Goal: Task Accomplishment & Management: Manage account settings

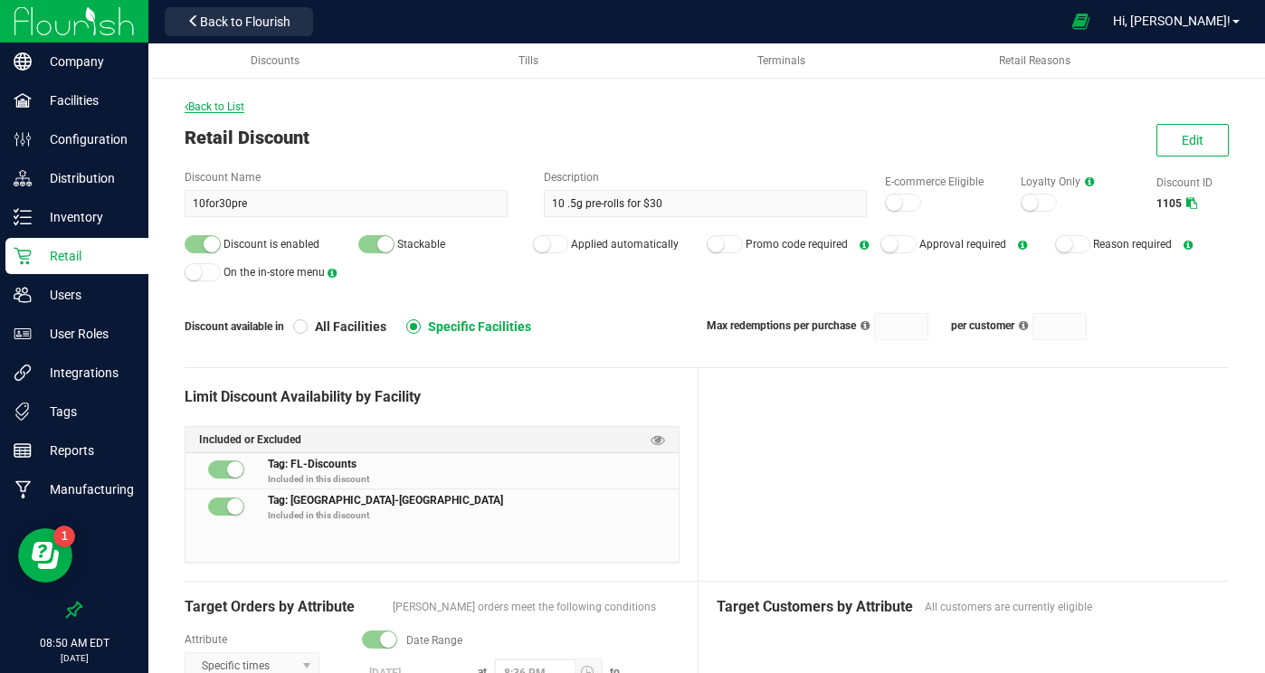
click at [219, 107] on span "Back to List" at bounding box center [215, 106] width 60 height 13
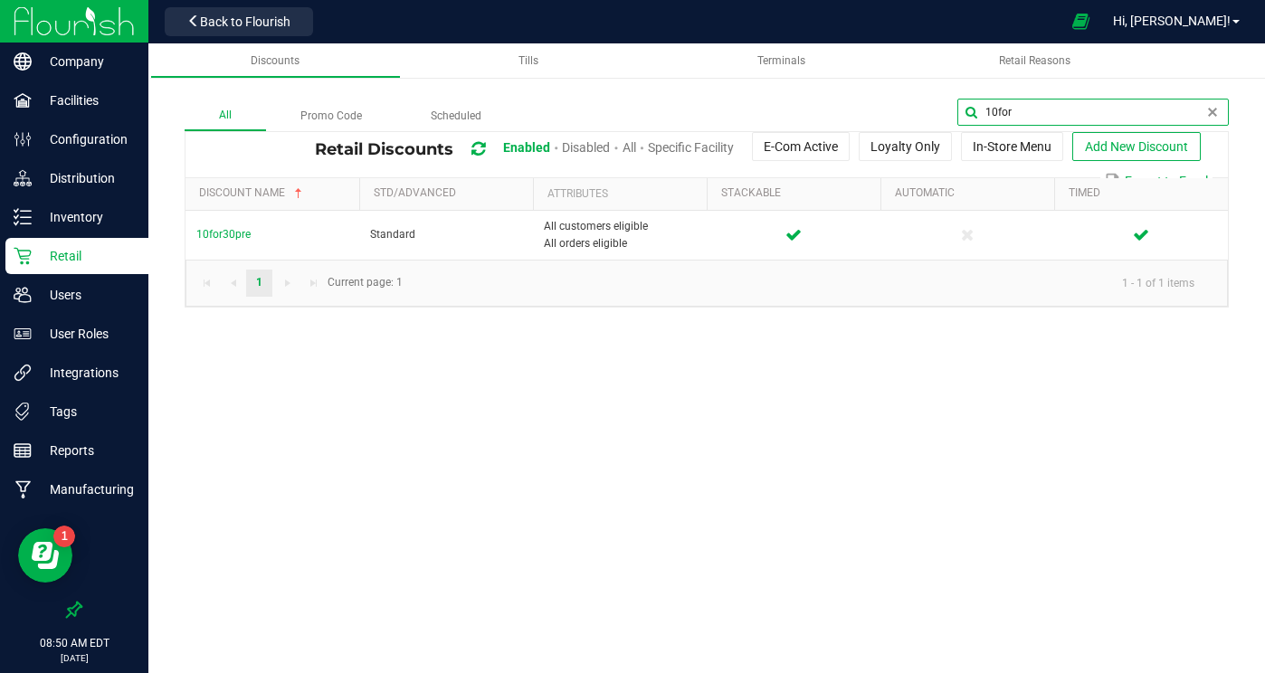
click at [1207, 110] on global-search-input-ngx "10for" at bounding box center [1092, 112] width 271 height 27
type input "1"
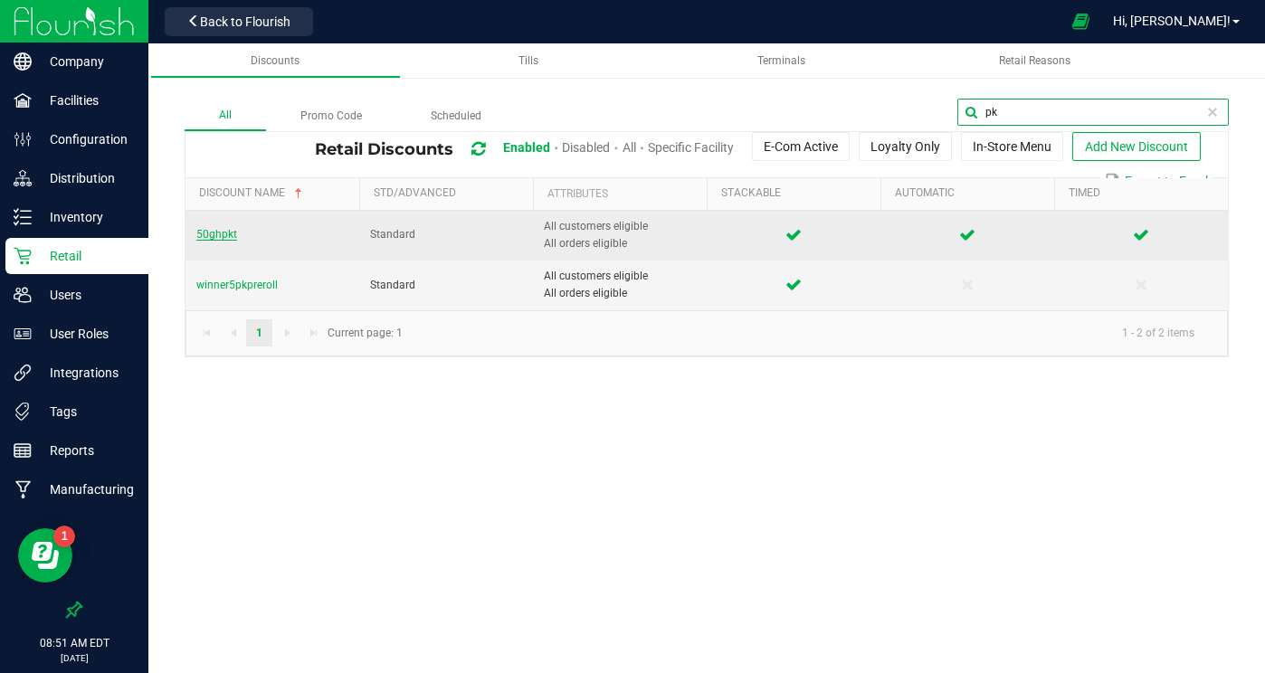
type input "pk"
click at [219, 233] on span "50ghpkt" at bounding box center [216, 234] width 41 height 13
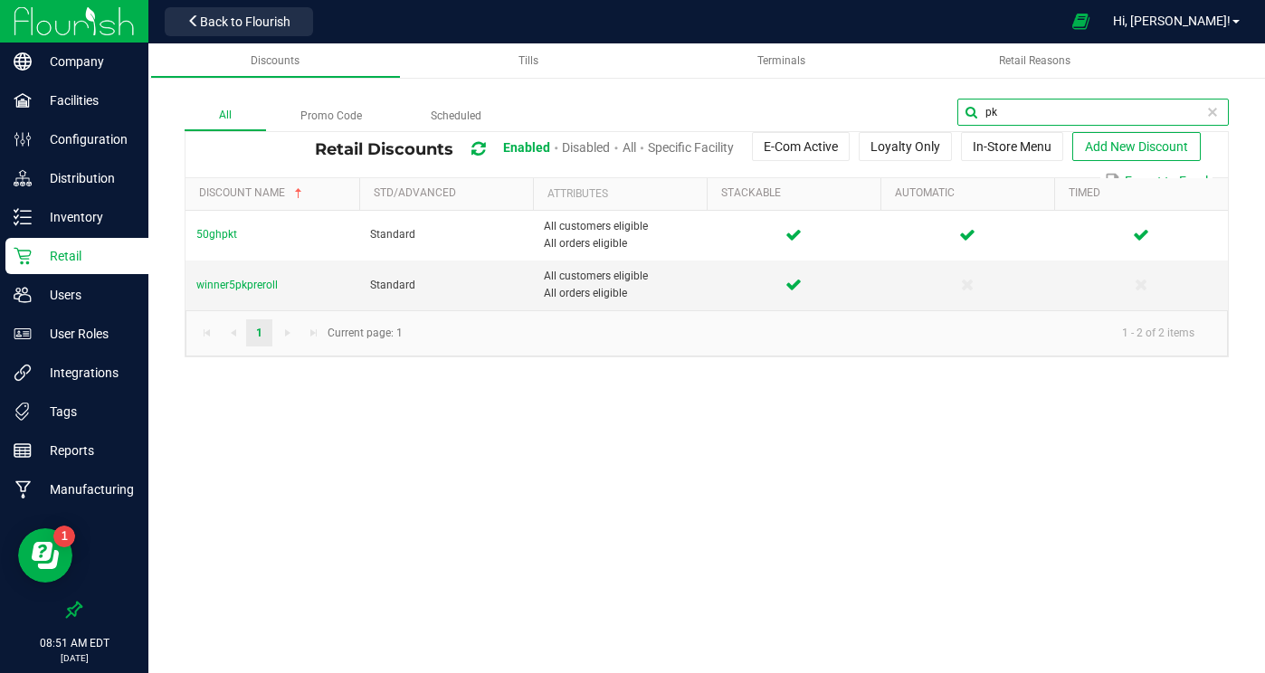
drag, startPoint x: 1193, startPoint y: 111, endPoint x: 1004, endPoint y: 94, distance: 189.0
click at [1005, 95] on div "All Promo Code Scheduled pk Retail Discounts Enabled Disabled All Specific Faci…" at bounding box center [706, 209] width 1117 height 331
type input "dep"
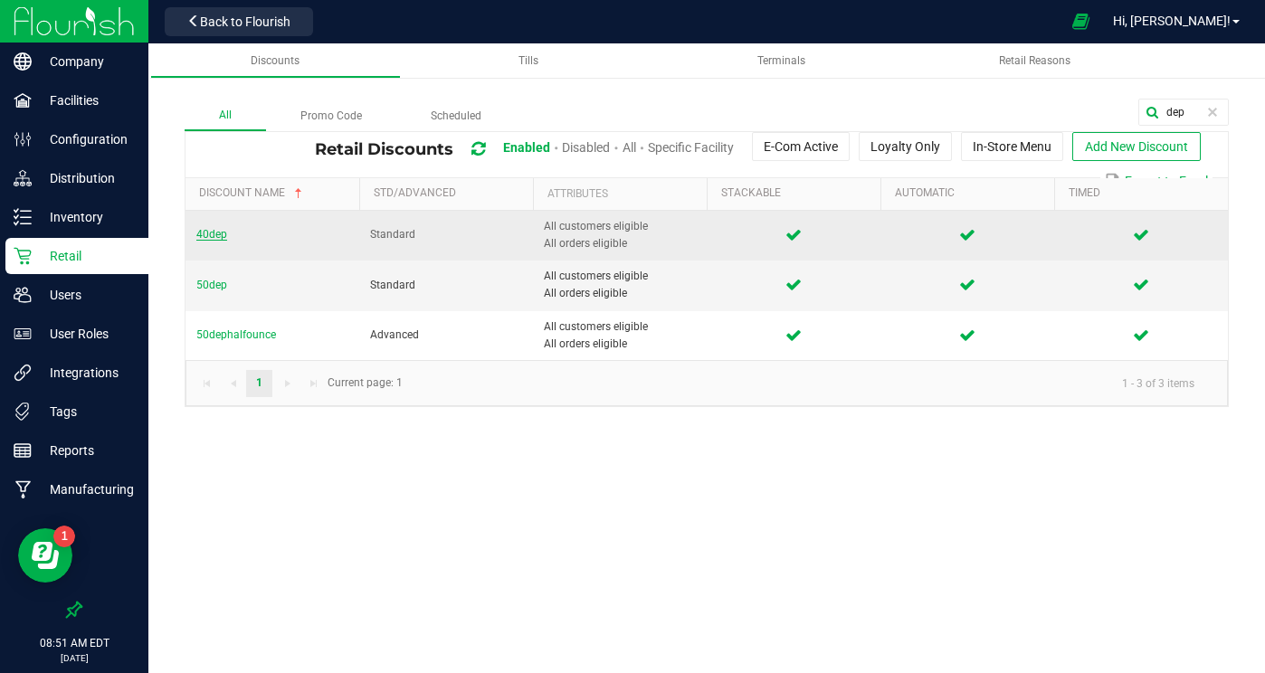
click at [210, 233] on span "40dep" at bounding box center [211, 234] width 31 height 13
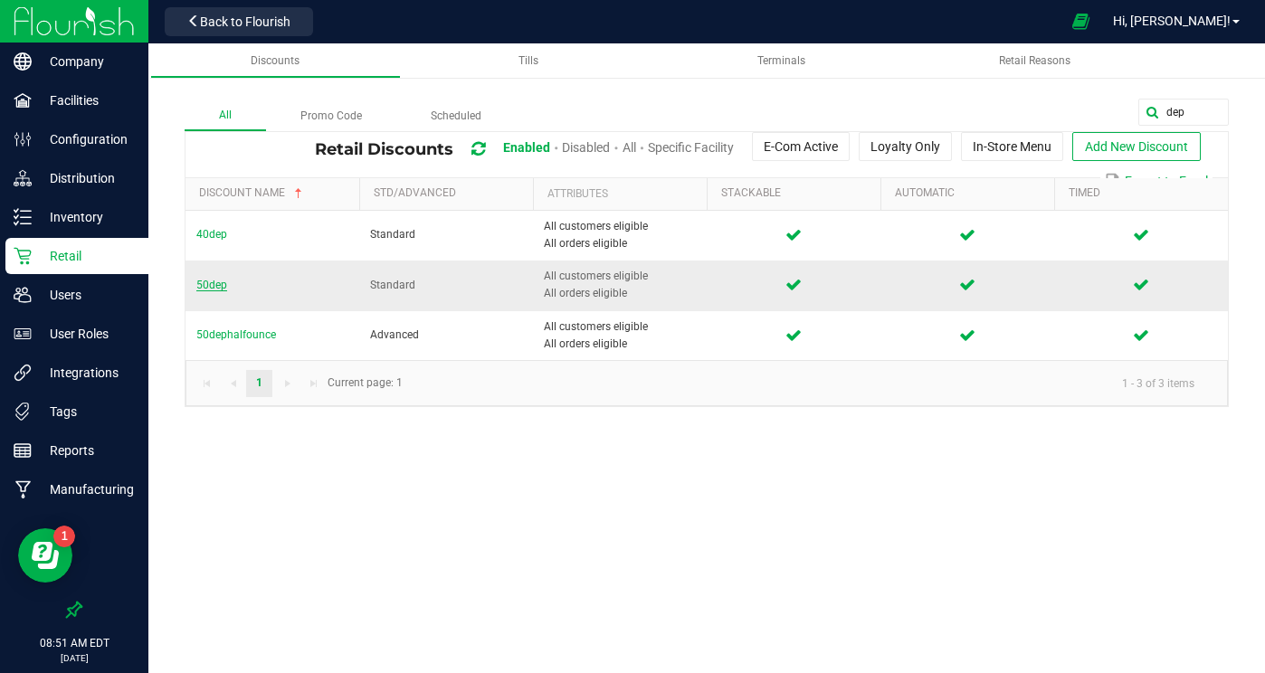
click at [213, 280] on span "50dep" at bounding box center [211, 285] width 31 height 13
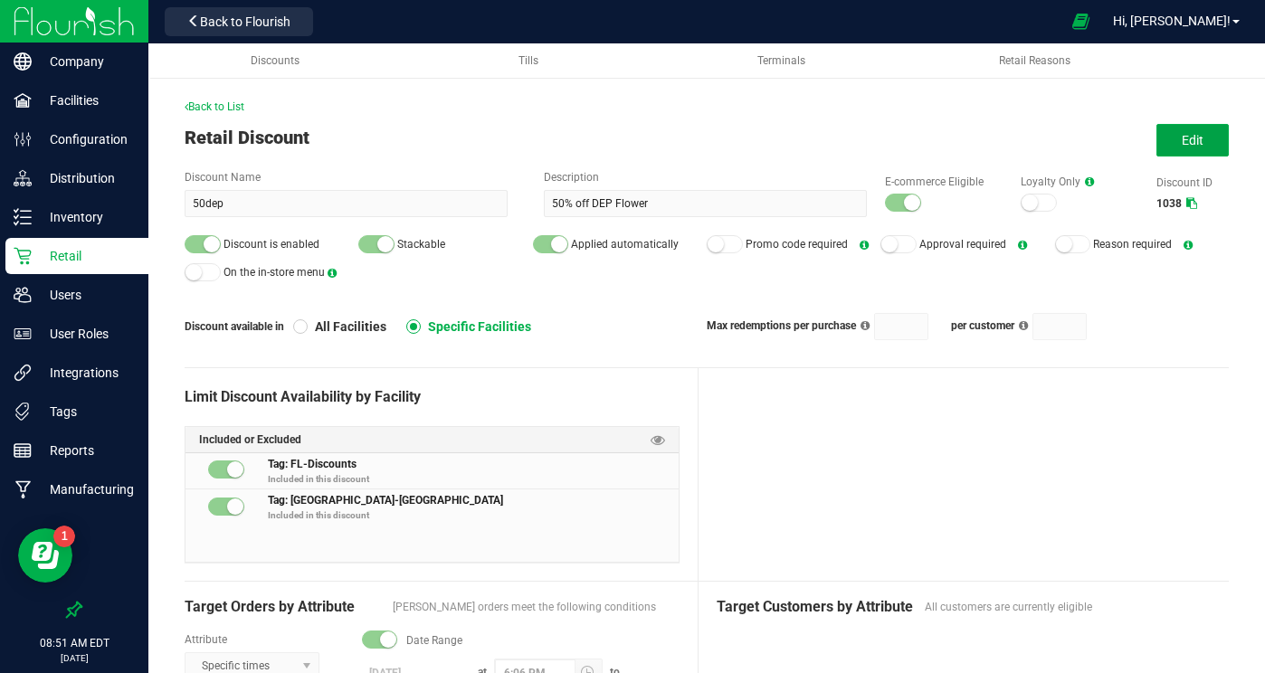
drag, startPoint x: 1199, startPoint y: 137, endPoint x: 1162, endPoint y: 168, distance: 48.8
click at [1199, 137] on span "Edit" at bounding box center [1193, 140] width 22 height 14
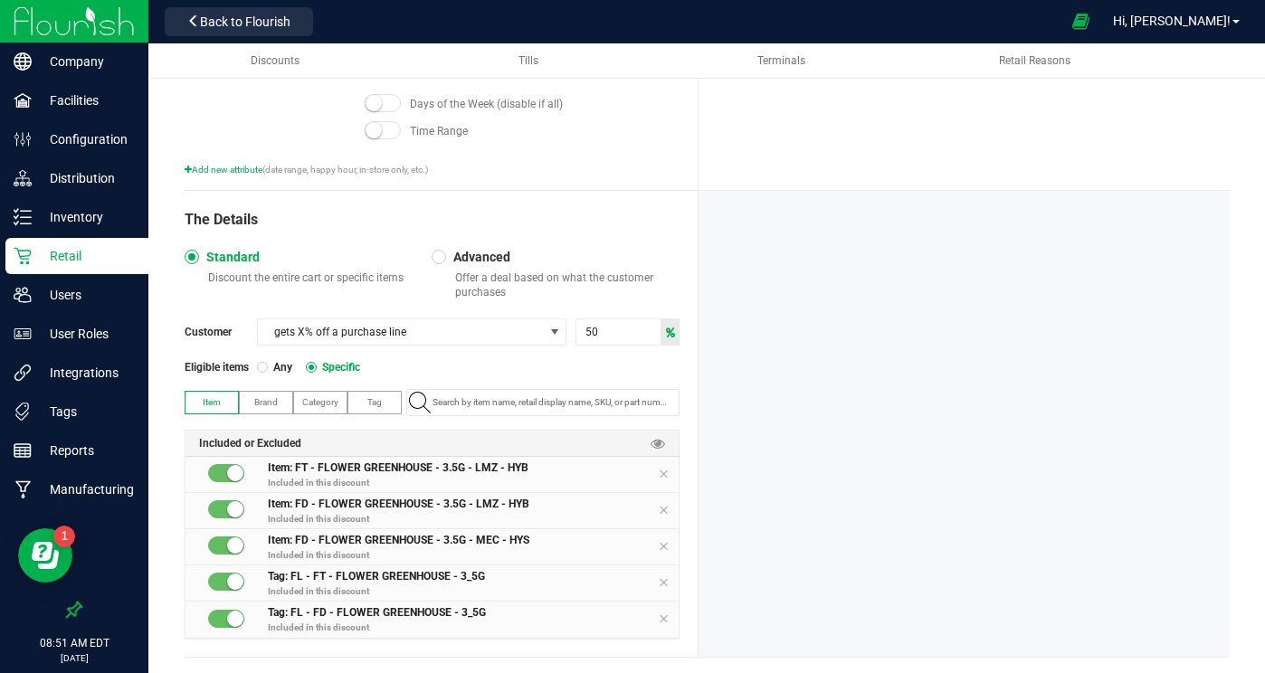
scroll to position [706, 0]
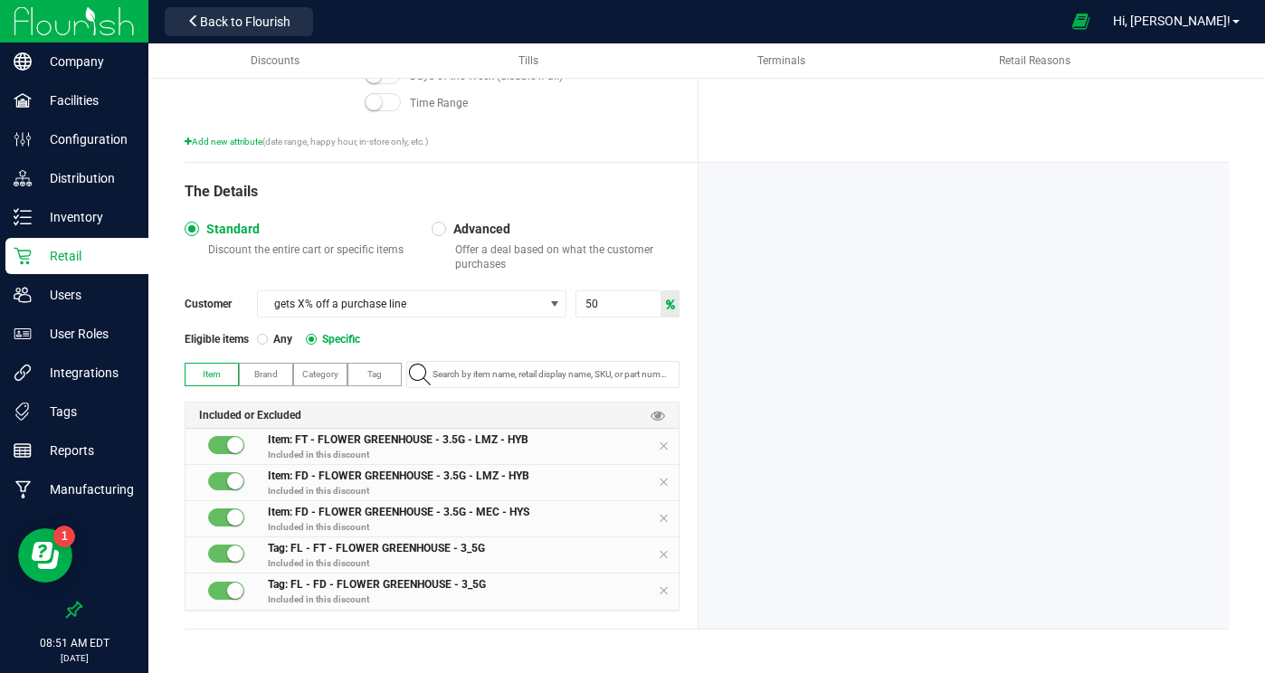
click at [387, 367] on label "Tag" at bounding box center [374, 375] width 52 height 22
click at [478, 373] on input "NO DATA FOUND" at bounding box center [551, 374] width 253 height 25
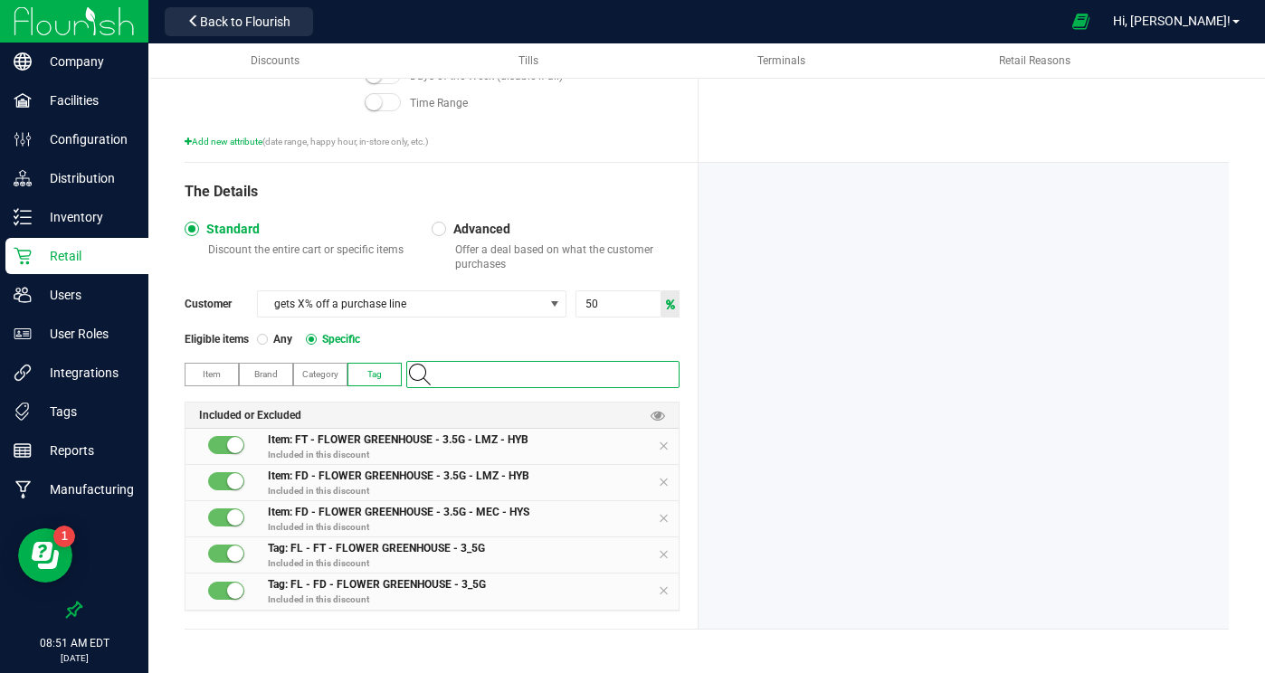
type input "p"
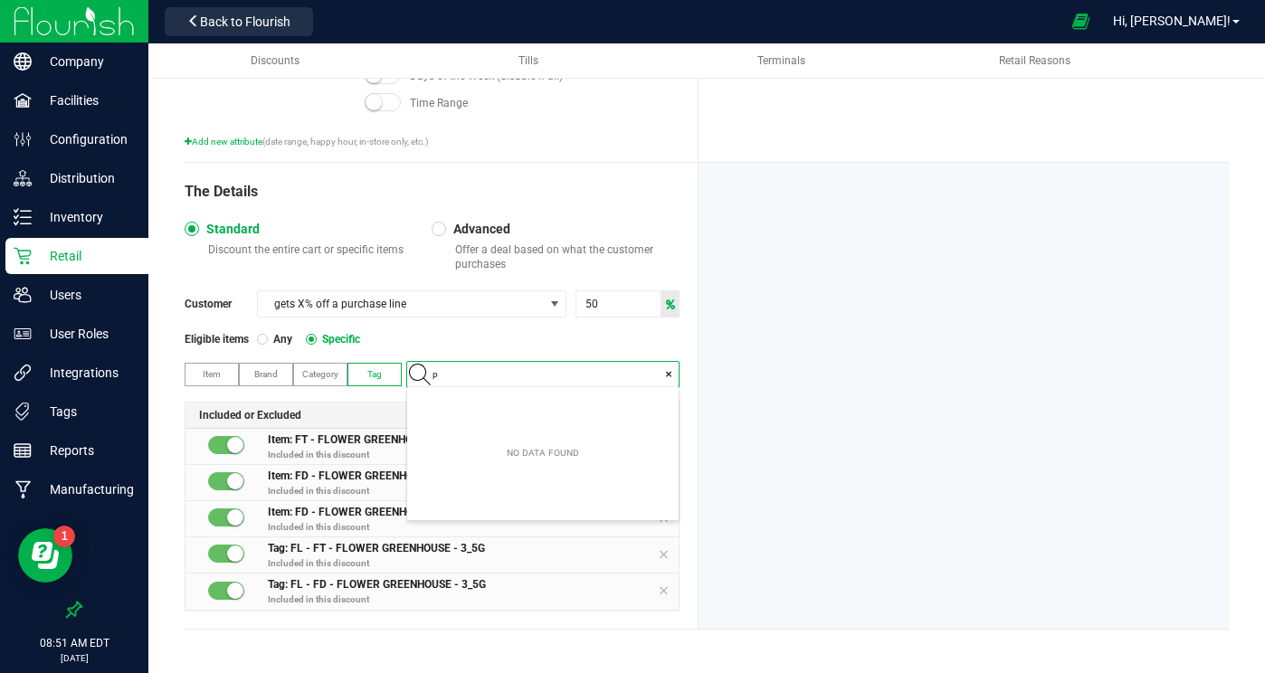
scroll to position [25, 271]
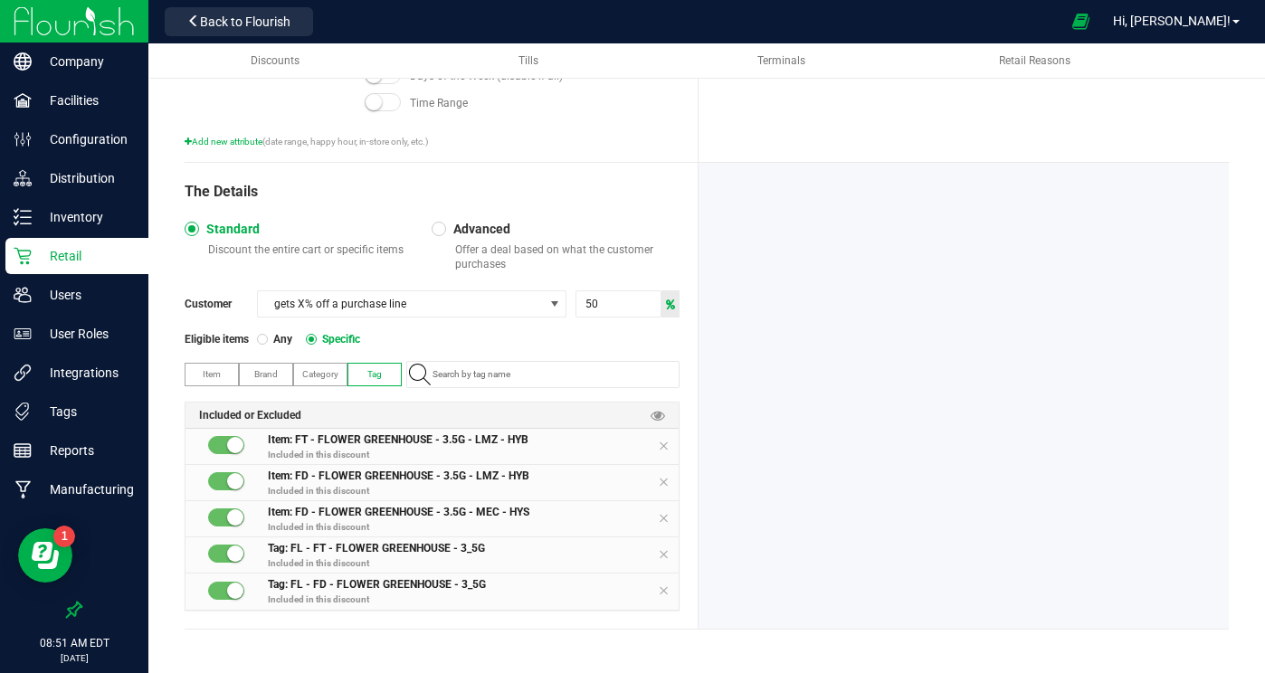
click at [186, 375] on label "Item" at bounding box center [211, 375] width 52 height 22
click at [457, 358] on div "The Details Standard Discount the entire cart or specific items Advanced Offer …" at bounding box center [442, 396] width 514 height 466
click at [459, 370] on input "NO DATA FOUND" at bounding box center [551, 374] width 253 height 25
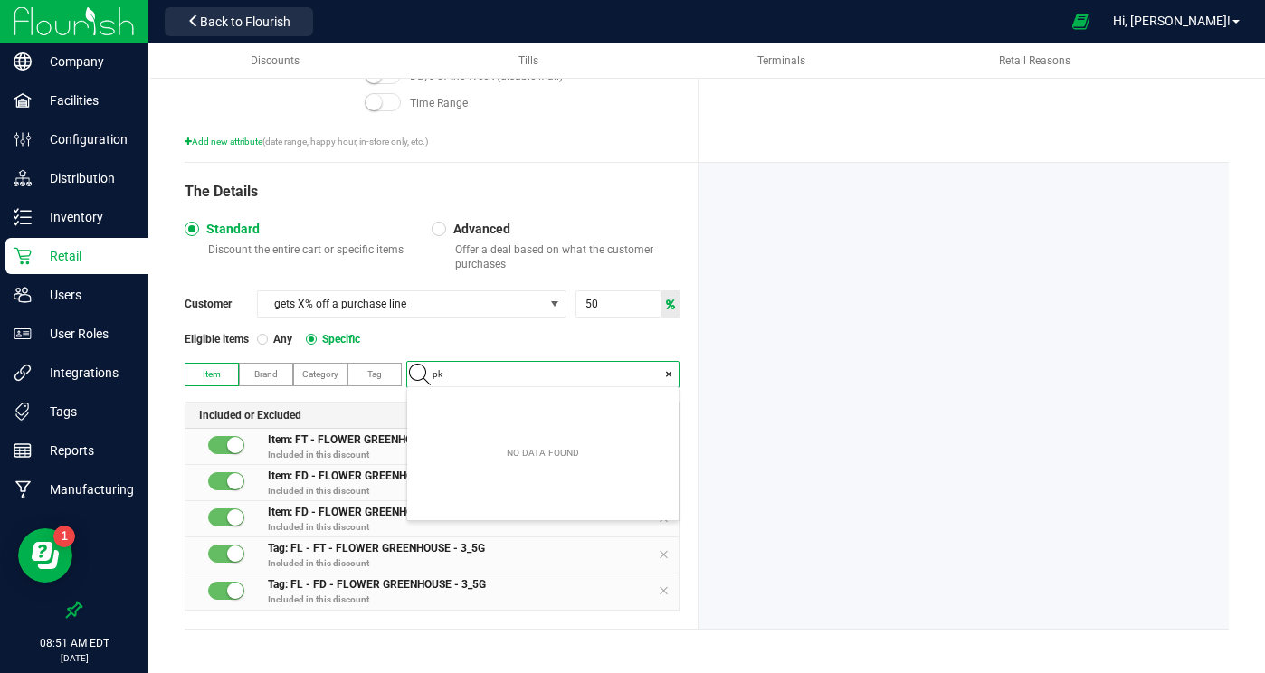
type input "pkt"
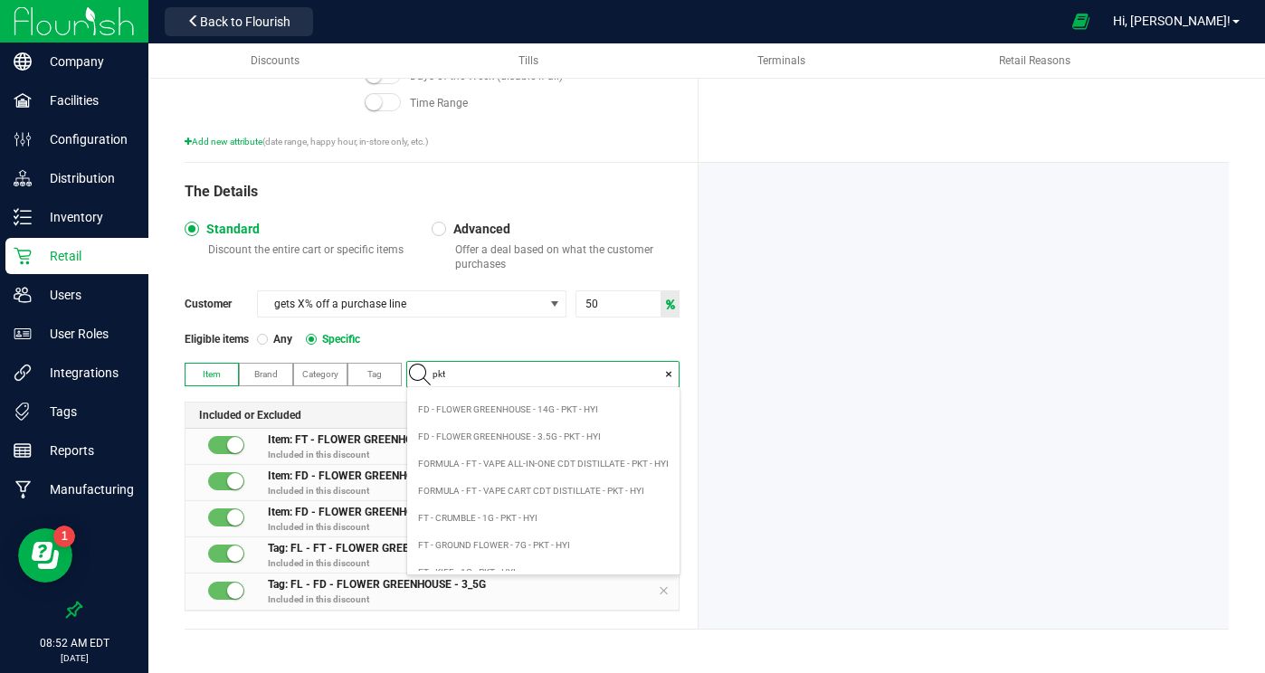
scroll to position [47, 0]
click at [511, 438] on span "FD - FLOWER GREENHOUSE - 3.5G - PKT - HYI" at bounding box center [509, 438] width 183 height 18
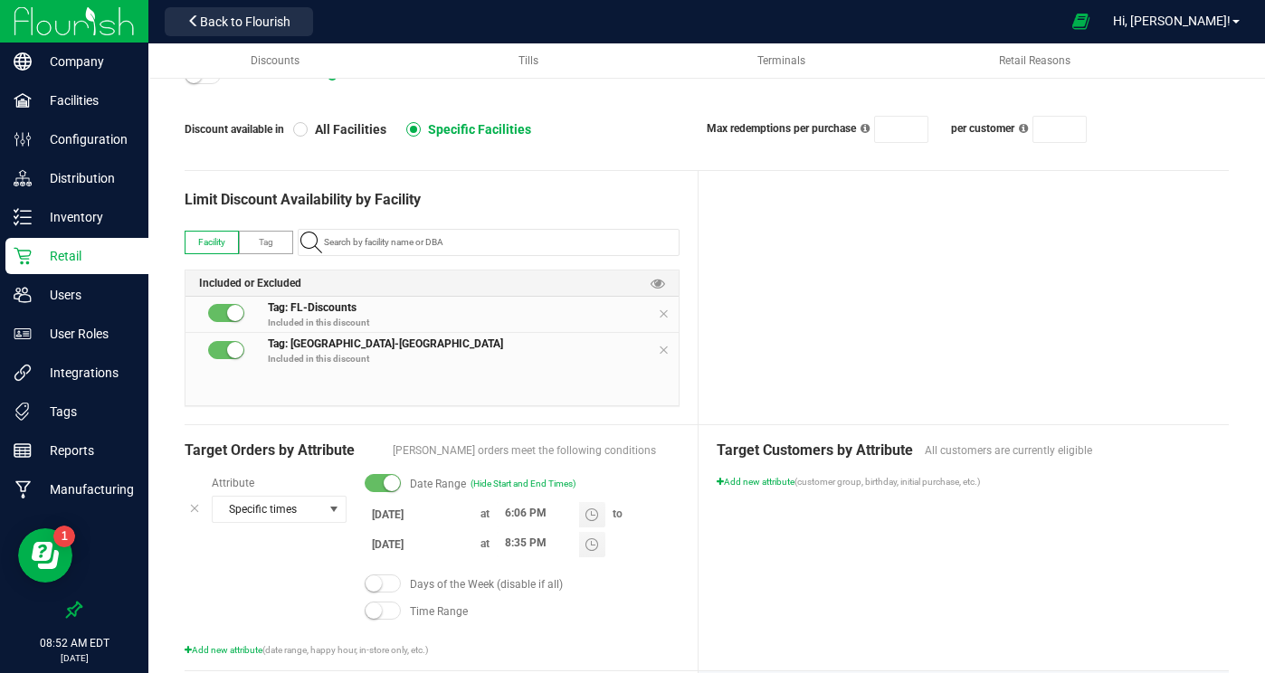
scroll to position [0, 0]
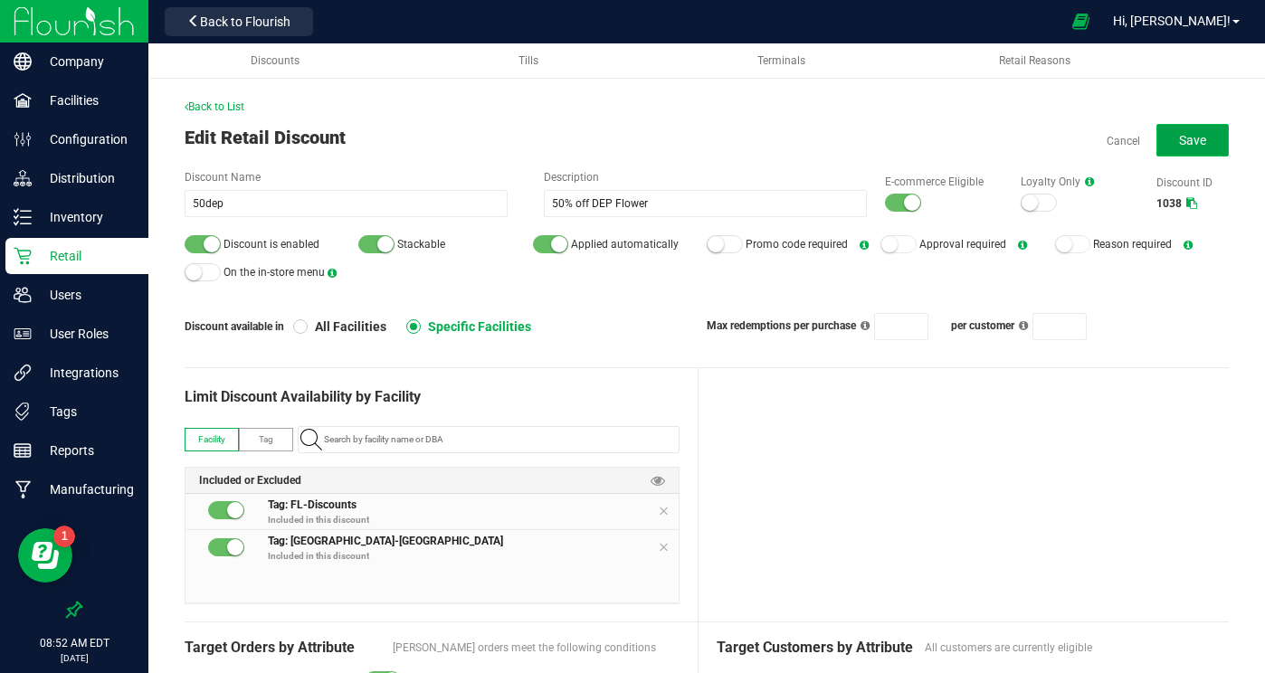
click at [1187, 136] on span "Save" at bounding box center [1192, 140] width 27 height 14
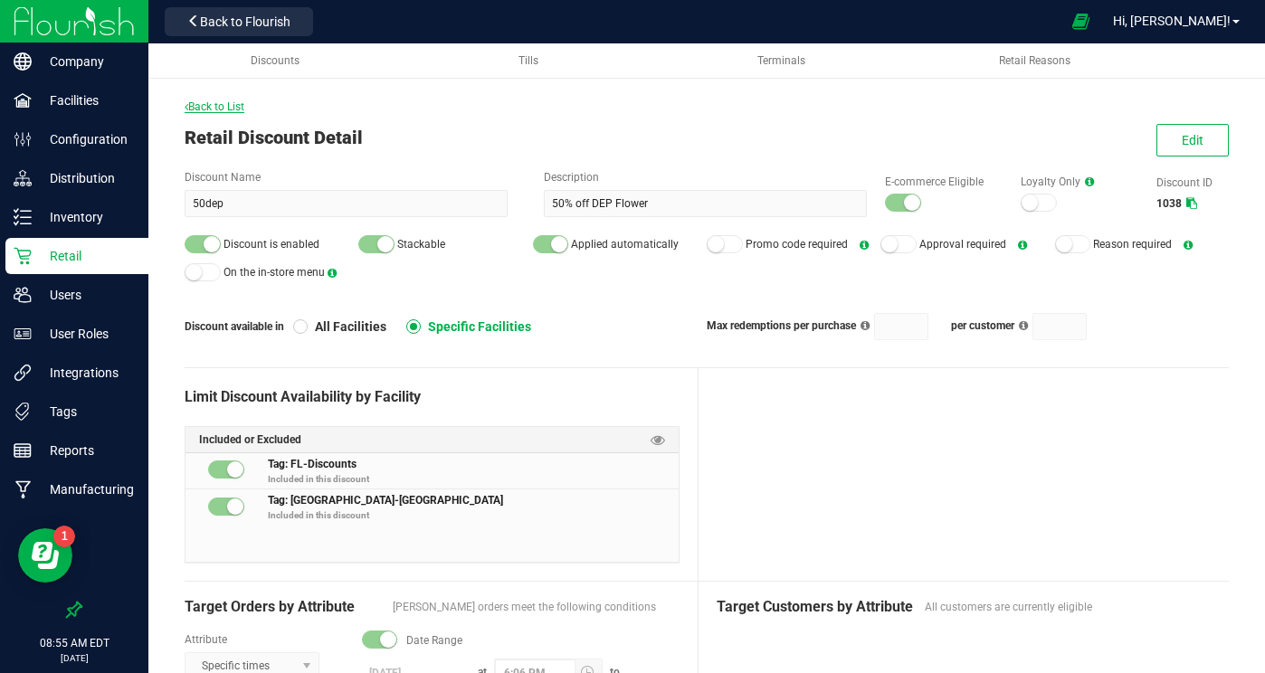
click at [232, 109] on span "Back to List" at bounding box center [215, 106] width 60 height 13
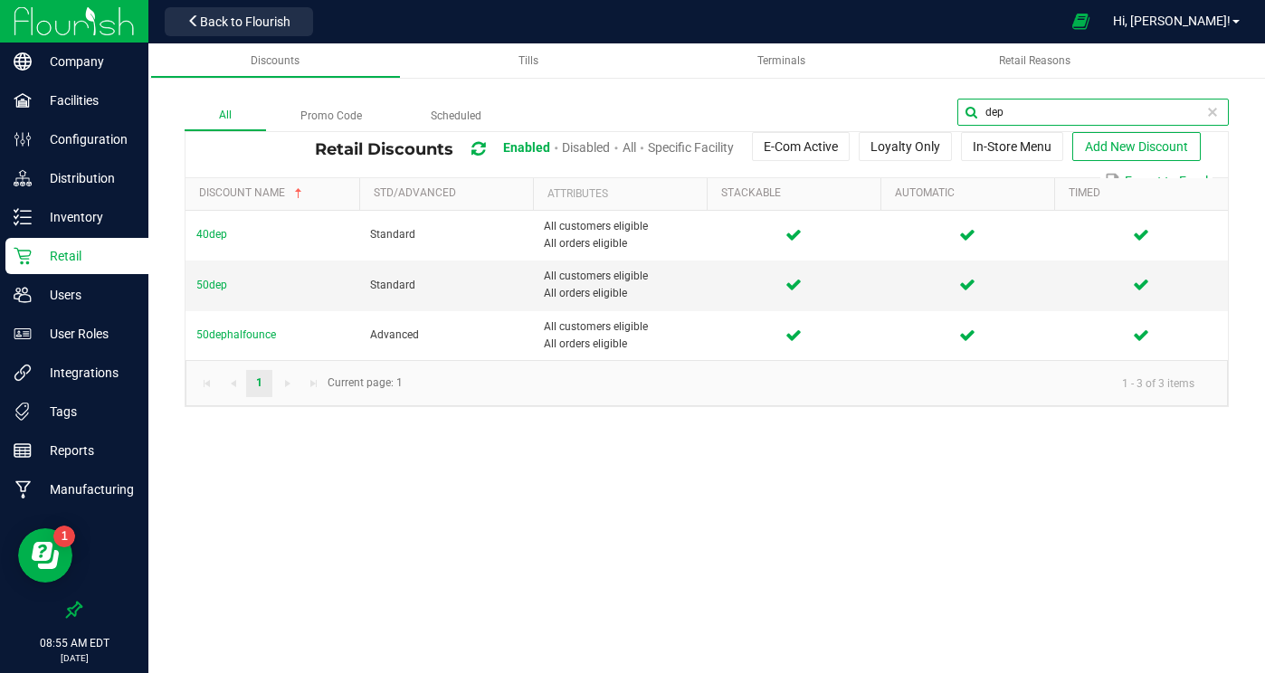
drag, startPoint x: 1202, startPoint y: 115, endPoint x: 983, endPoint y: 90, distance: 220.4
click at [983, 90] on div "All Promo Code Scheduled dep Retail Discounts Enabled Disabled All Specific Fac…" at bounding box center [706, 234] width 1117 height 381
type input "cdt"
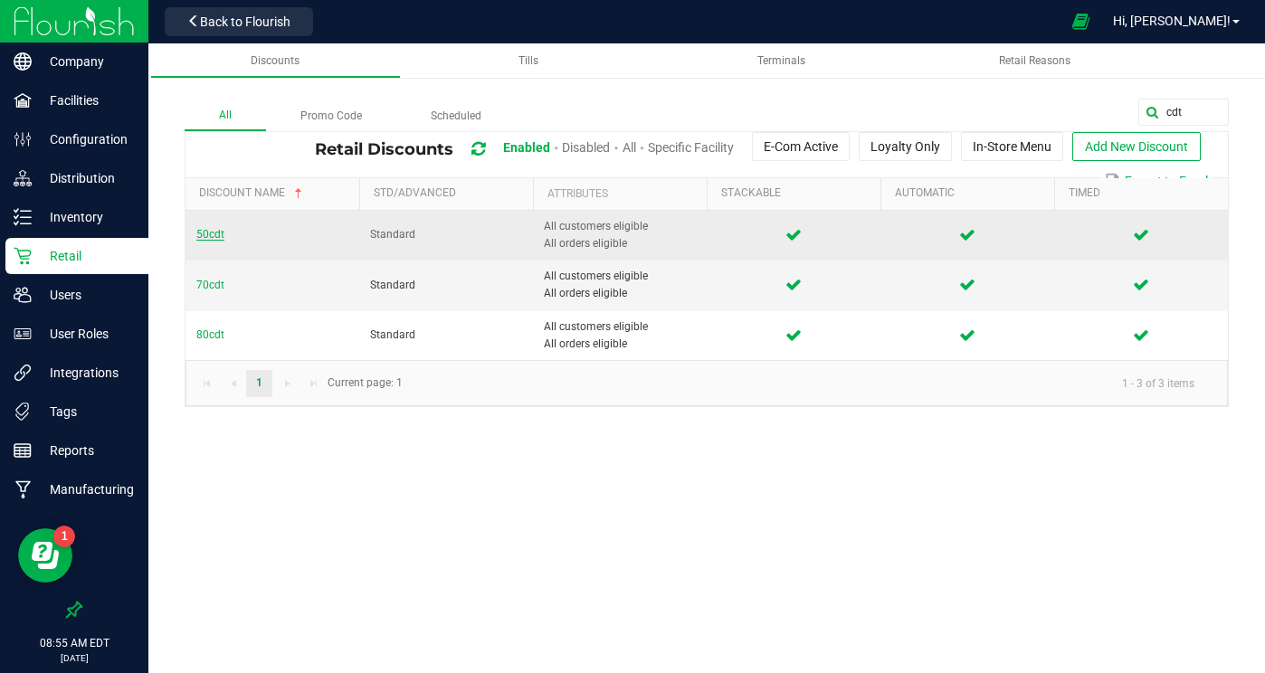
drag, startPoint x: 203, startPoint y: 242, endPoint x: 208, endPoint y: 233, distance: 9.8
click at [204, 238] on td "50cdt" at bounding box center [272, 236] width 174 height 50
click at [208, 233] on span "50cdt" at bounding box center [210, 234] width 28 height 13
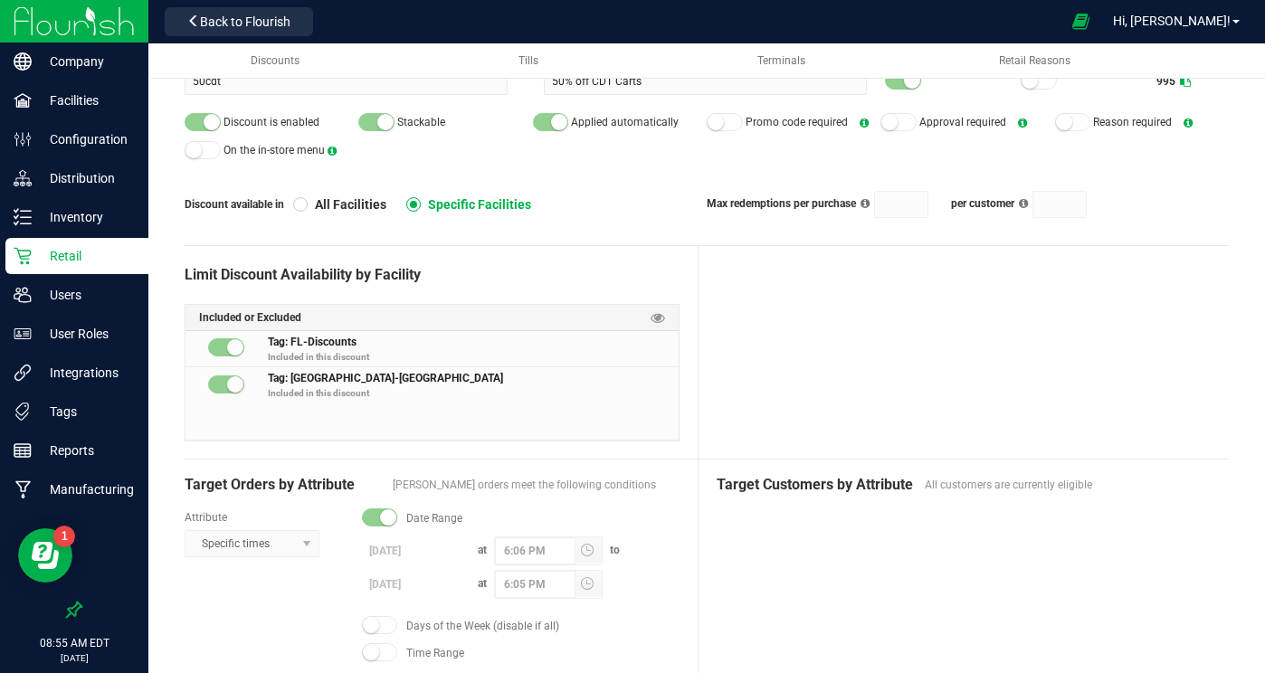
scroll to position [165, 0]
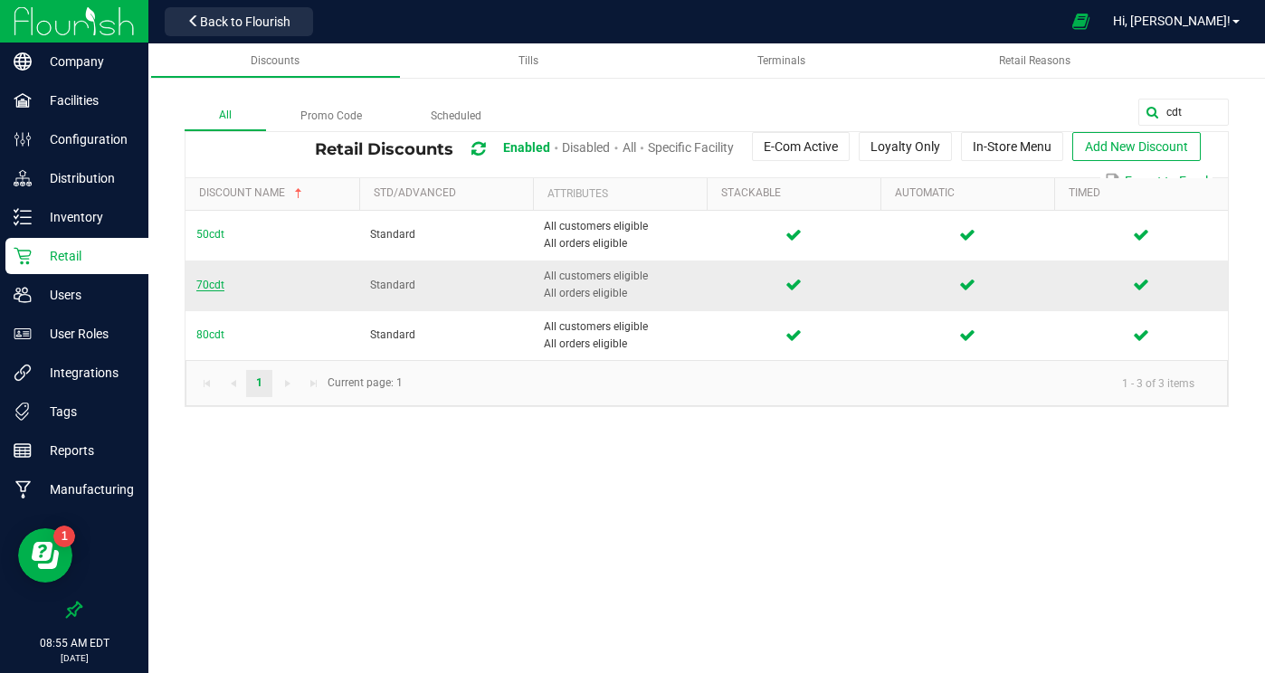
click at [217, 285] on span "70cdt" at bounding box center [210, 285] width 28 height 13
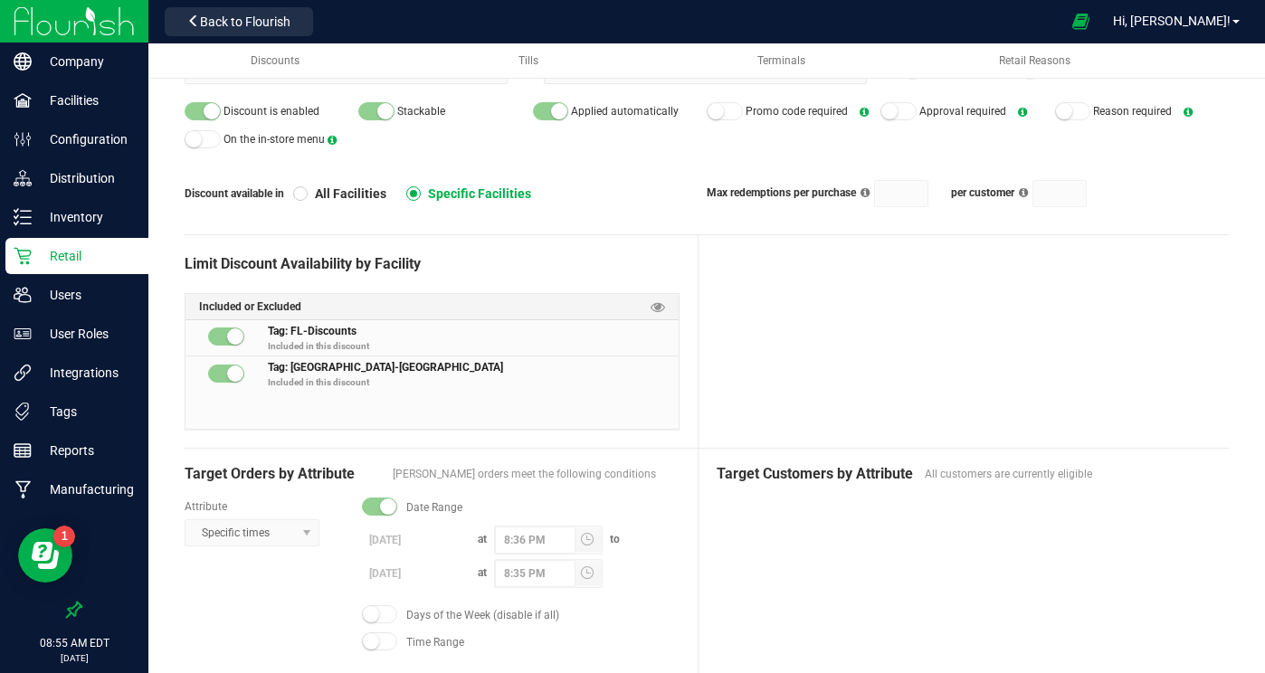
scroll to position [132, 0]
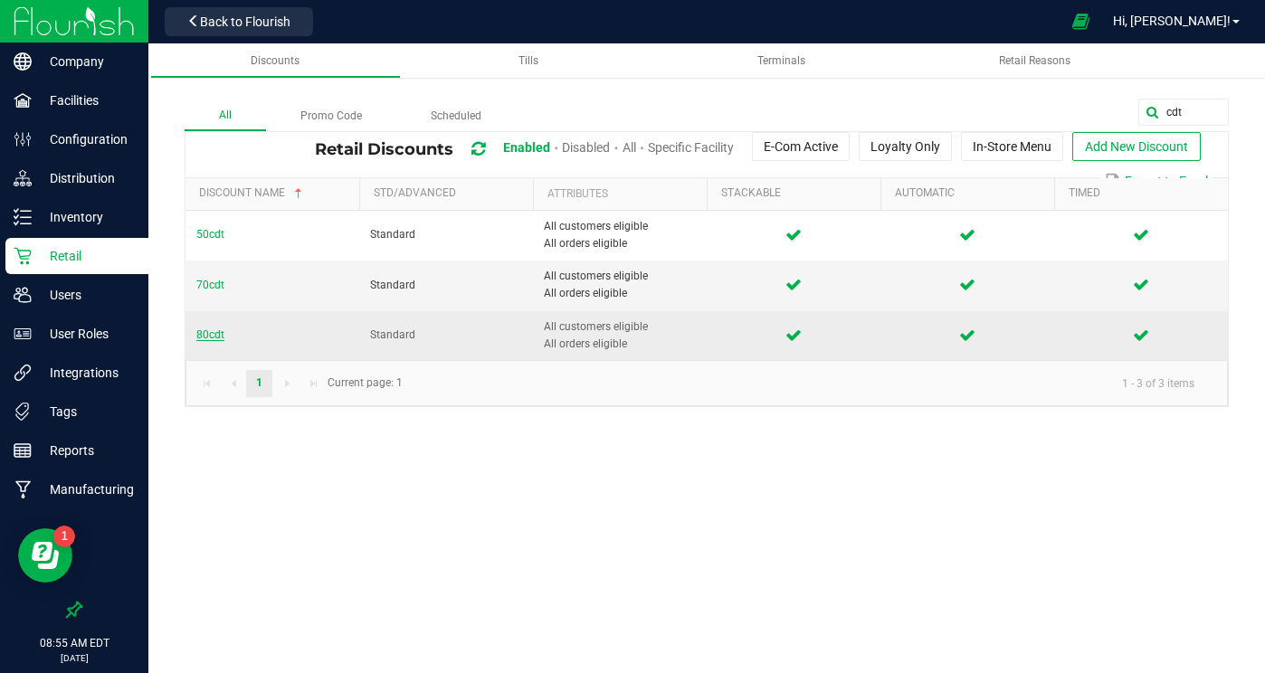
click at [212, 337] on span "80cdt" at bounding box center [210, 334] width 28 height 13
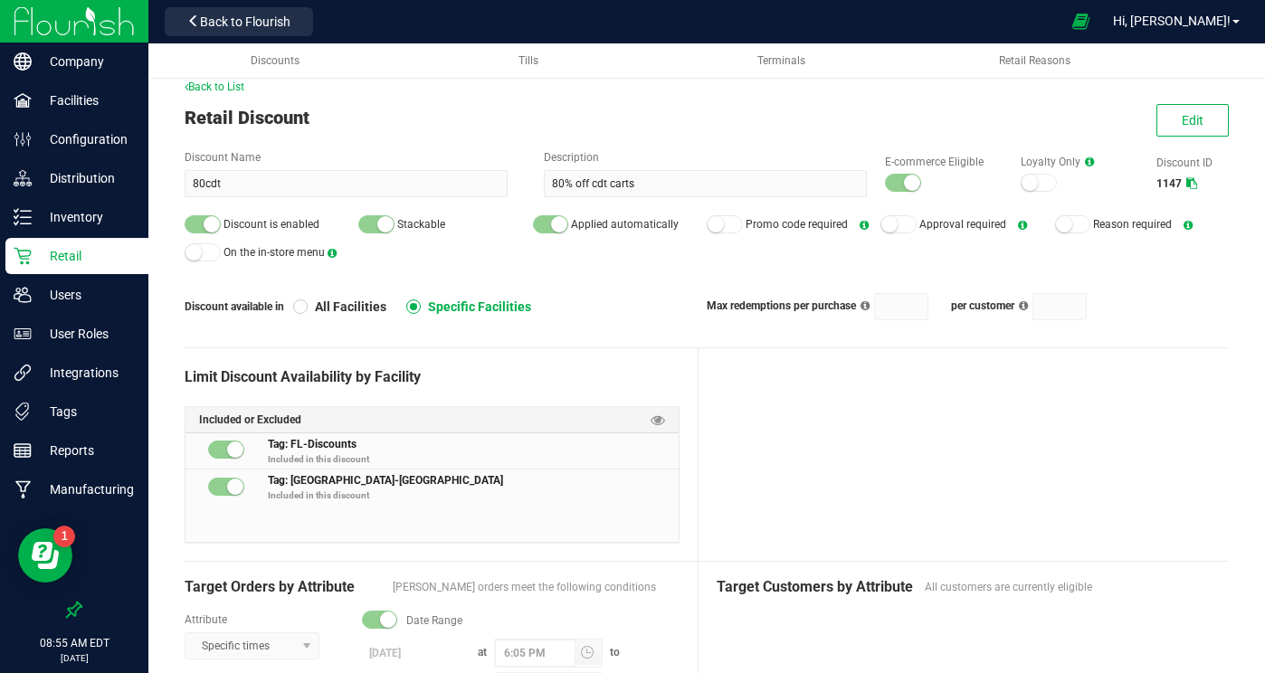
scroll to position [39, 0]
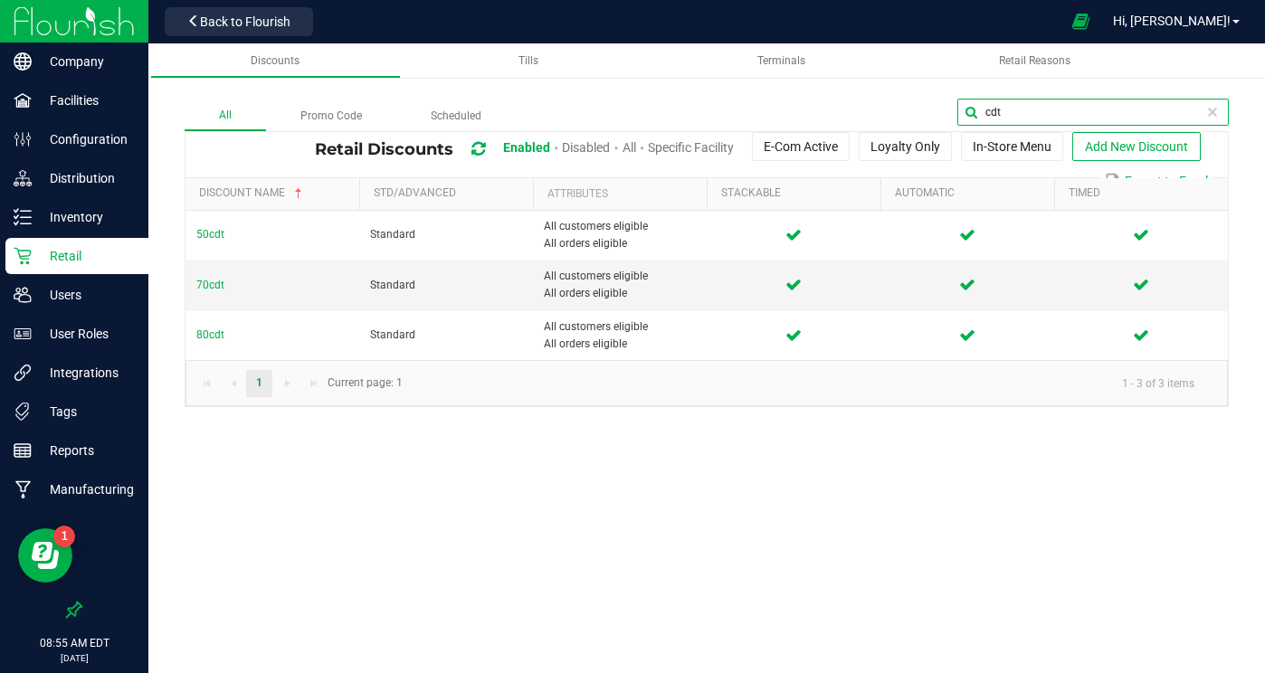
drag, startPoint x: 1153, startPoint y: 106, endPoint x: 998, endPoint y: 95, distance: 155.1
click at [997, 95] on div "All Promo Code Scheduled cdt Retail Discounts Enabled Disabled All Specific Fac…" at bounding box center [706, 234] width 1117 height 381
type input "dep"
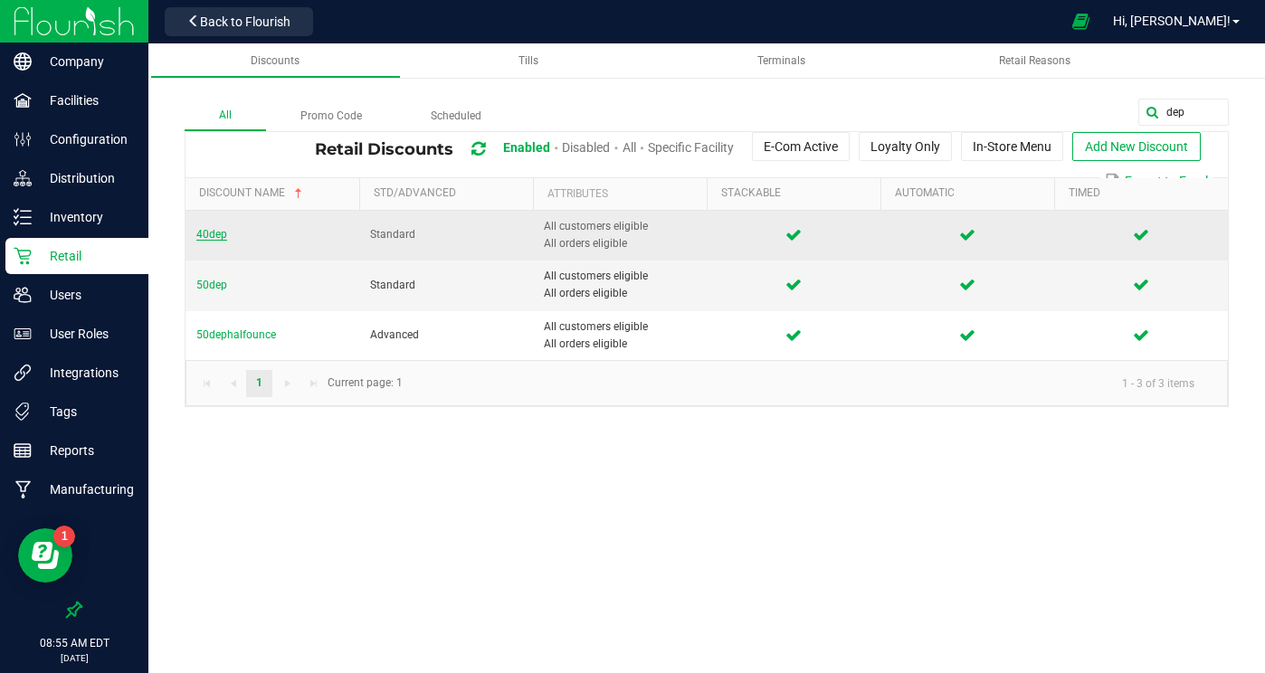
click at [223, 233] on span "40dep" at bounding box center [211, 234] width 31 height 13
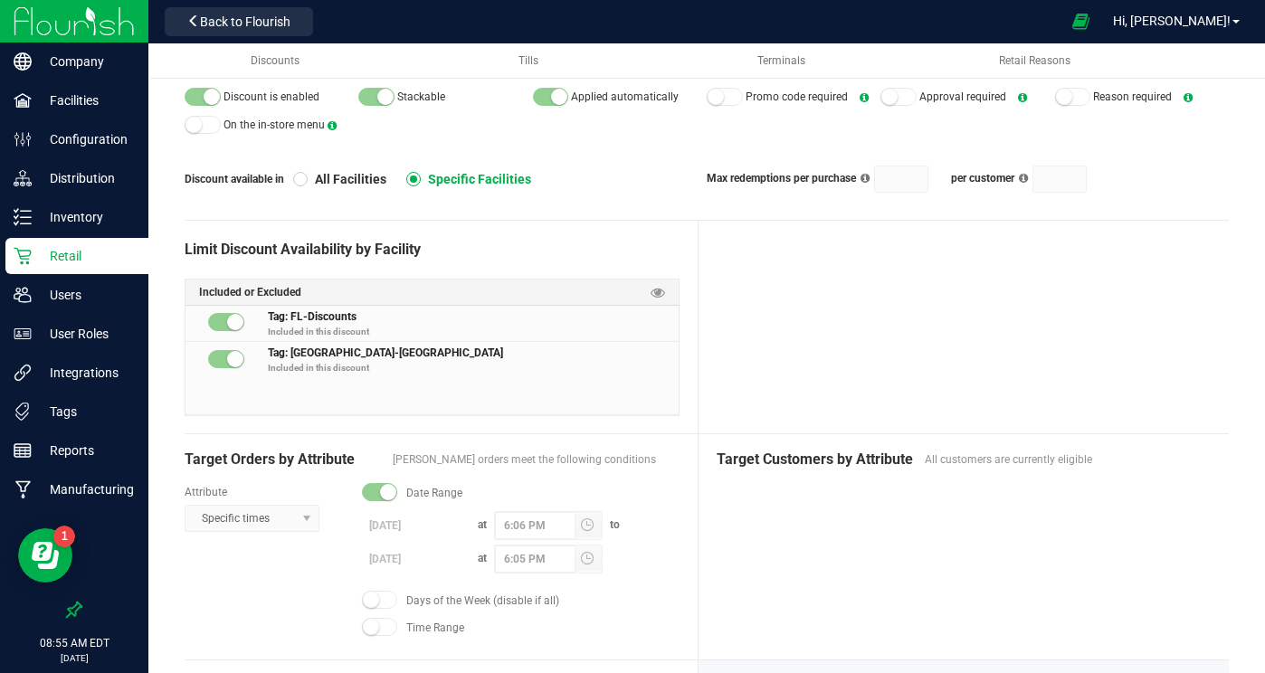
scroll to position [155, 0]
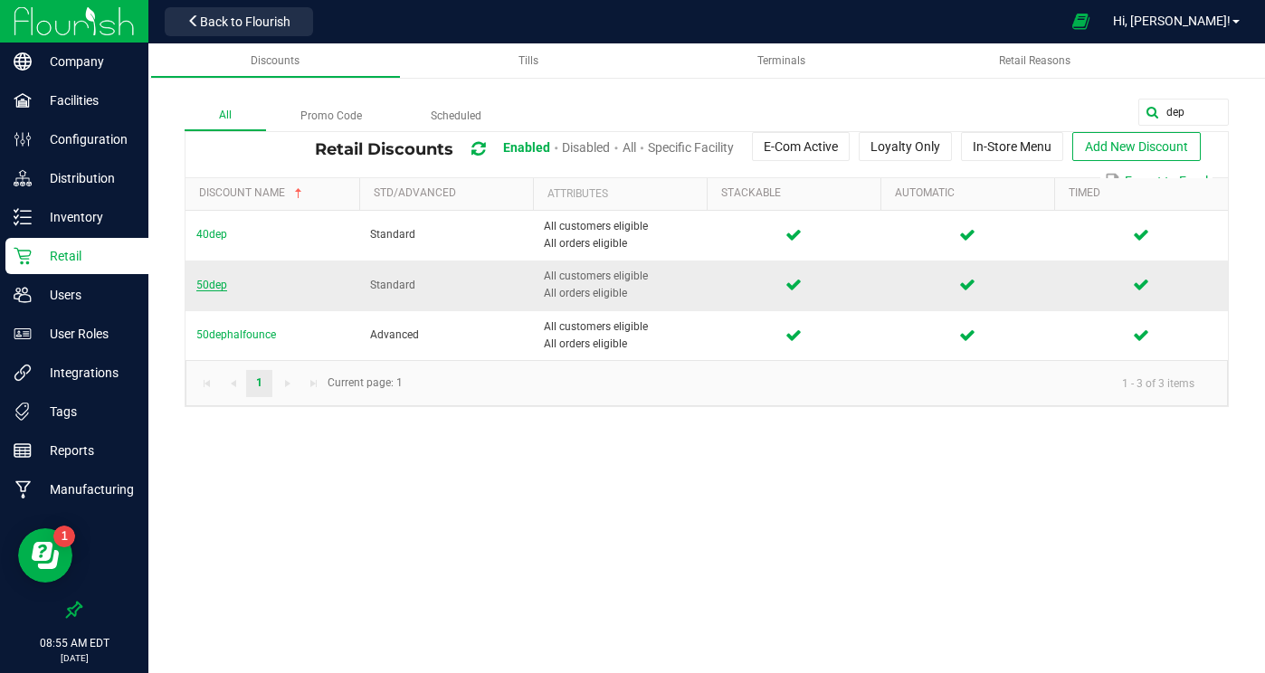
click at [211, 279] on span "50dep" at bounding box center [211, 285] width 31 height 13
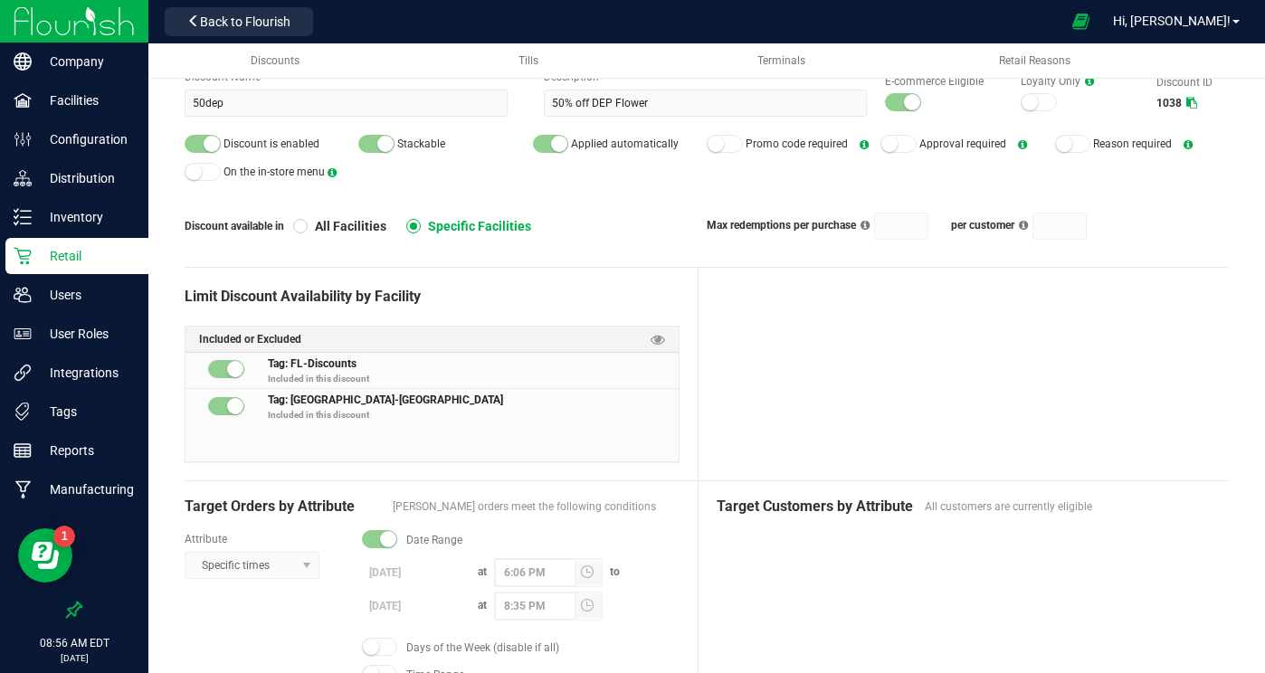
scroll to position [101, 0]
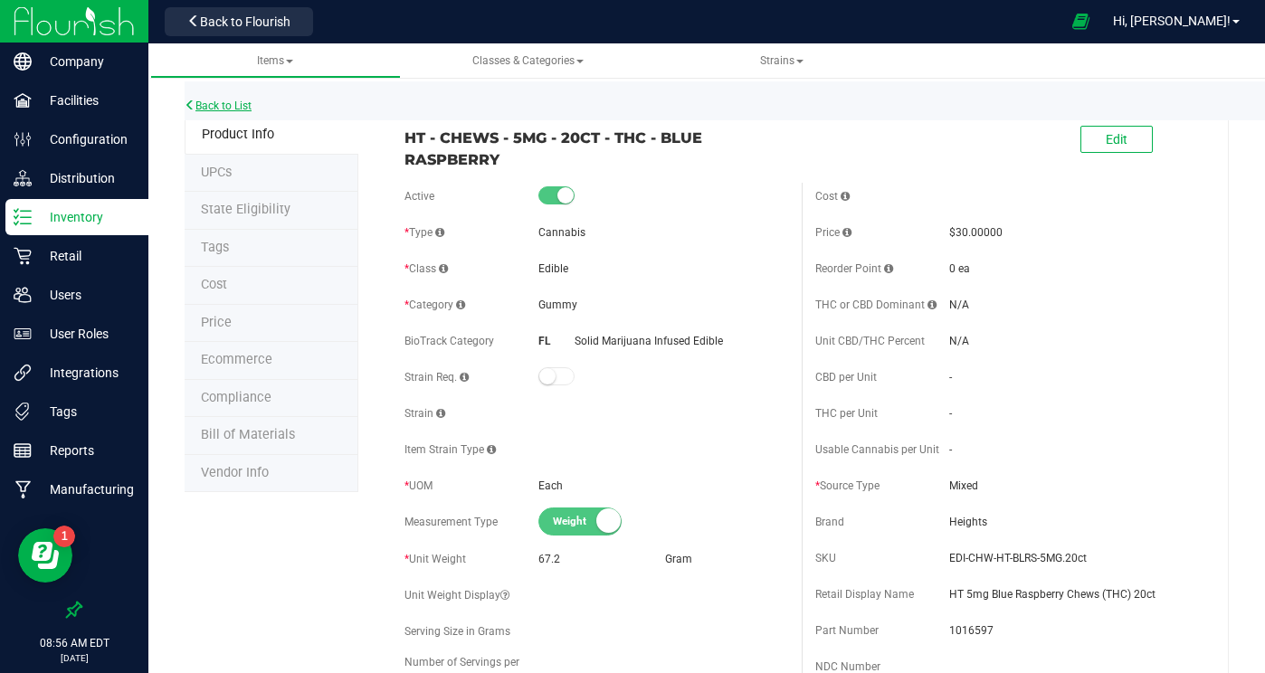
click at [240, 104] on link "Back to List" at bounding box center [218, 106] width 67 height 13
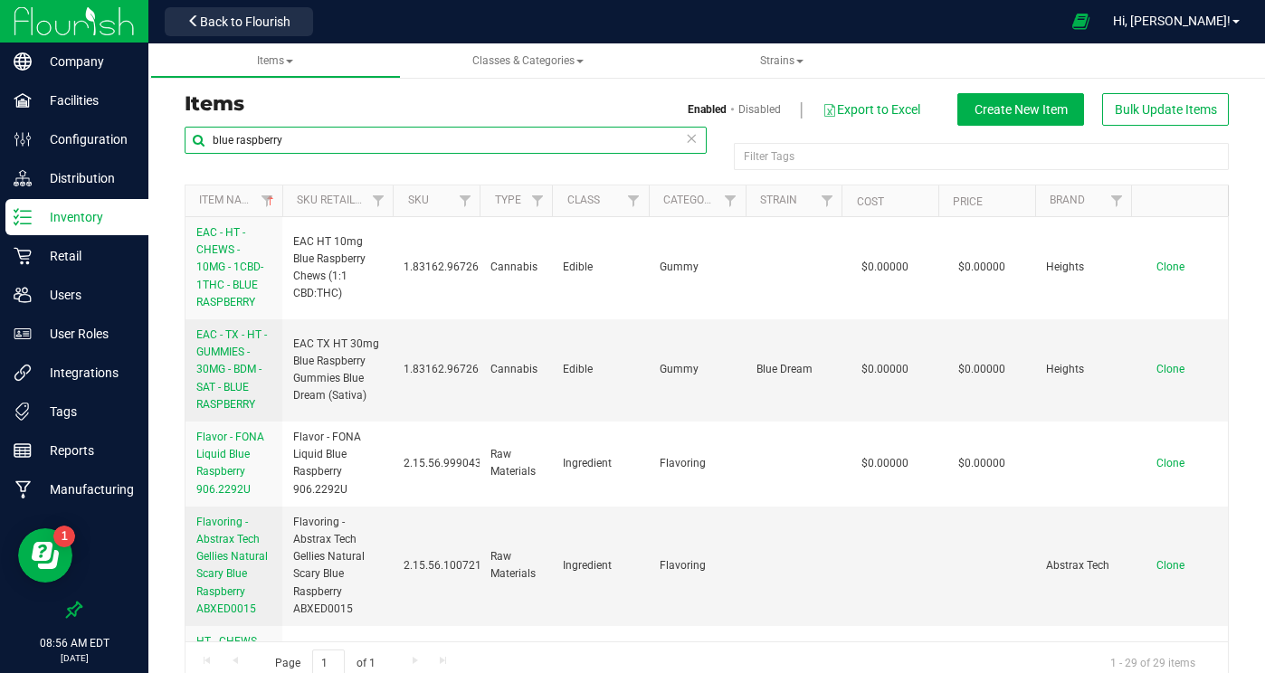
drag, startPoint x: 492, startPoint y: 131, endPoint x: 328, endPoint y: 105, distance: 166.8
click at [326, 105] on div "Items Enabled Disabled Export to Excel Create New Item Bulk Update Items blue r…" at bounding box center [706, 389] width 1071 height 593
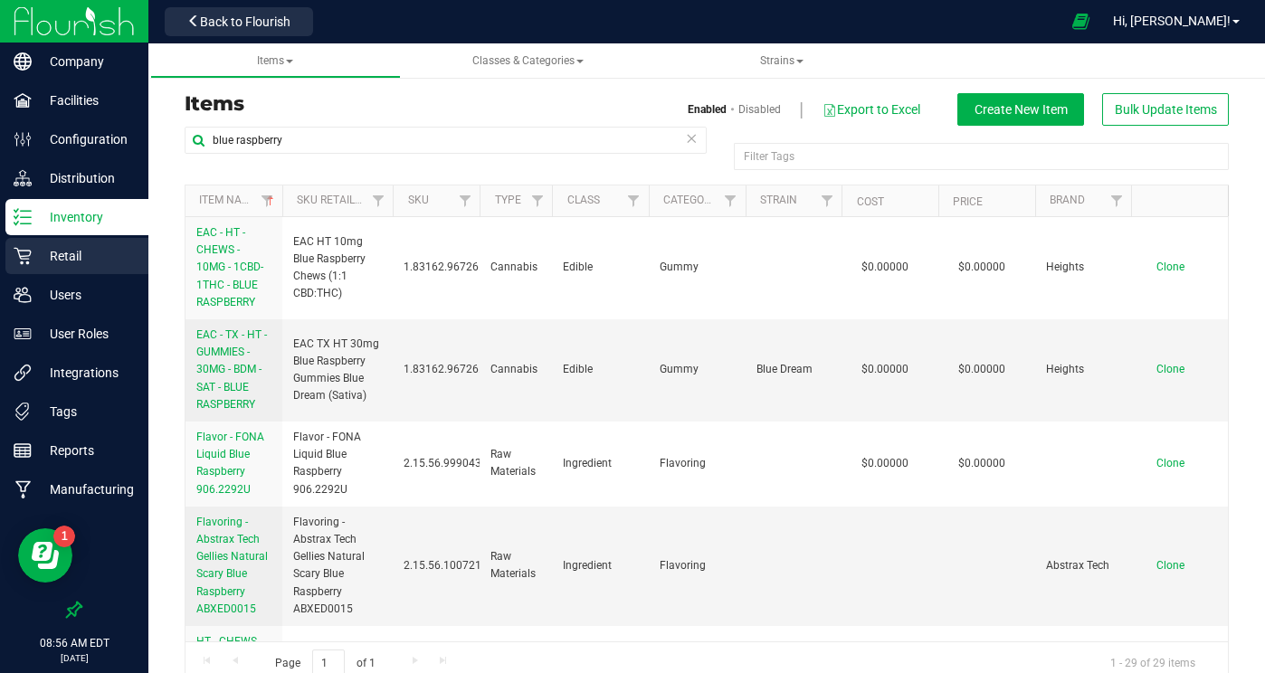
click at [62, 252] on p "Retail" at bounding box center [86, 256] width 109 height 22
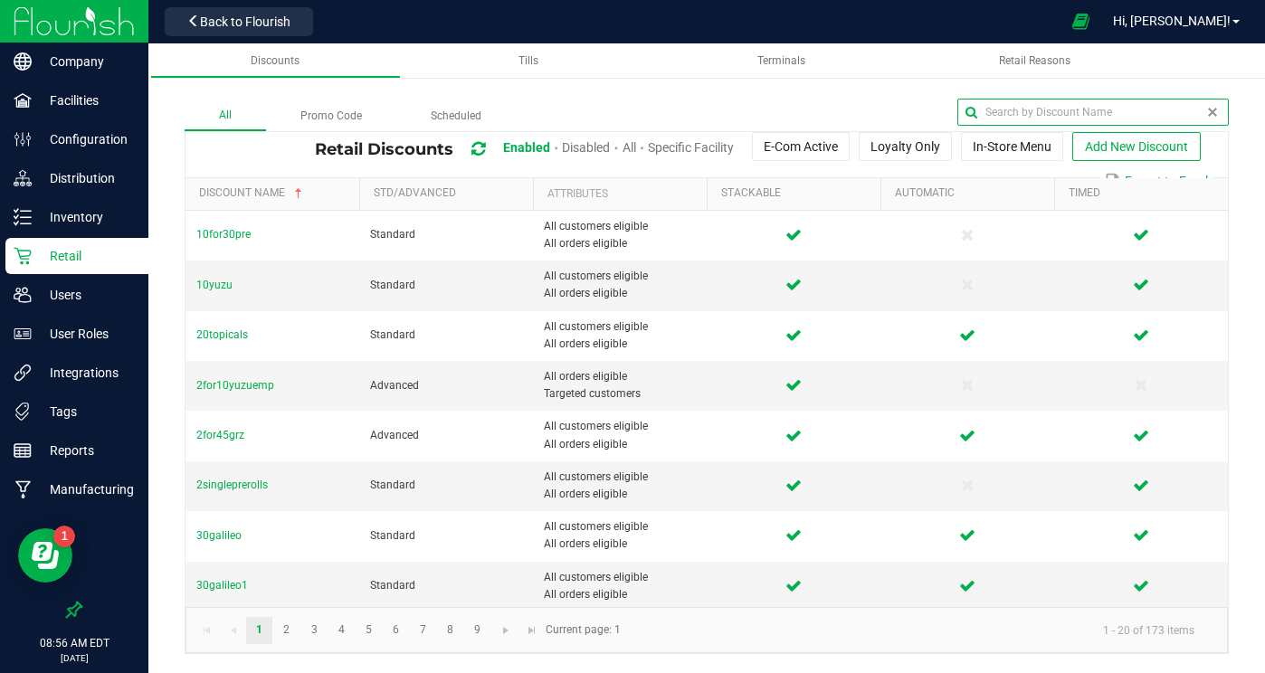
click at [1208, 117] on global-search-input-ngx at bounding box center [1092, 112] width 271 height 27
type input "monthly"
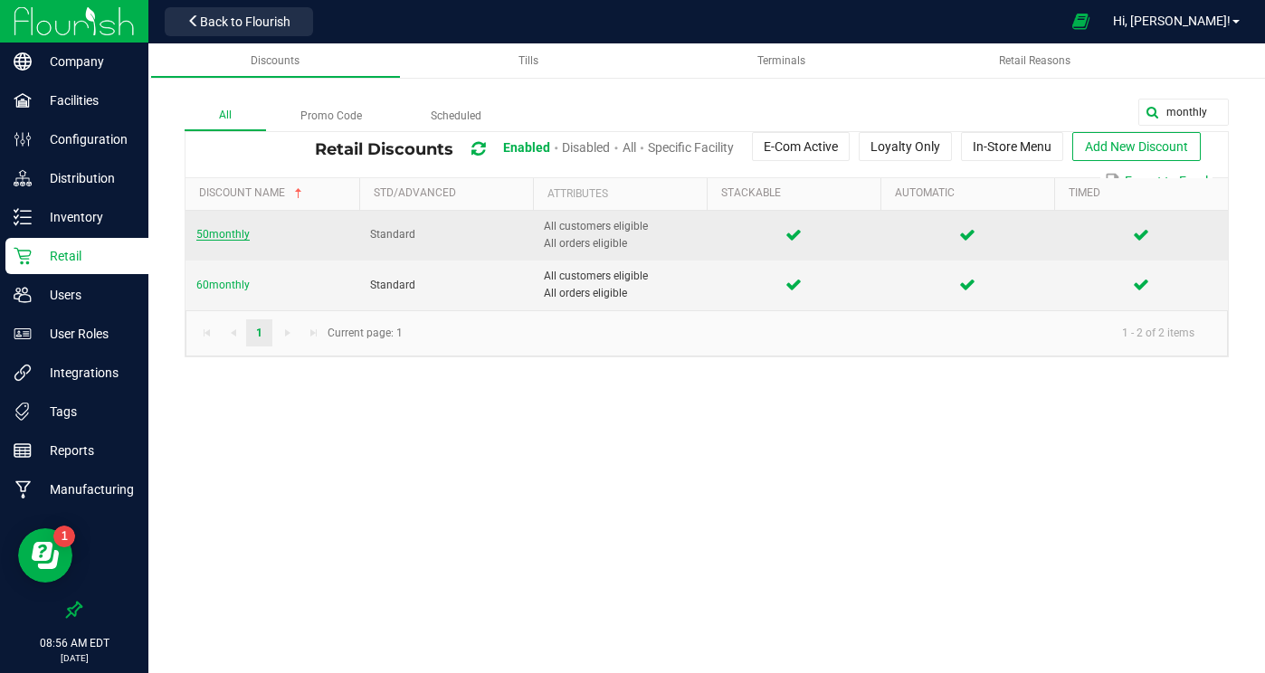
click at [223, 232] on span "50monthly" at bounding box center [222, 234] width 53 height 13
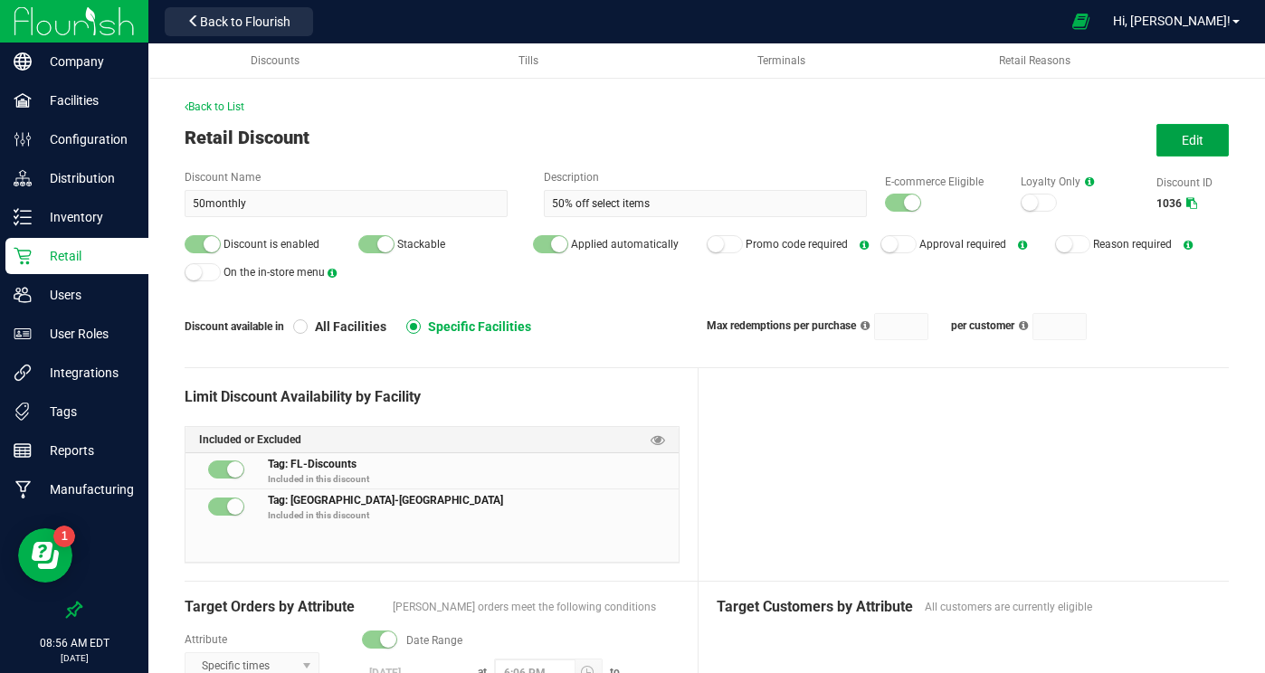
drag, startPoint x: 1202, startPoint y: 142, endPoint x: 1127, endPoint y: 194, distance: 90.4
click at [1199, 143] on span "Edit" at bounding box center [1193, 140] width 22 height 14
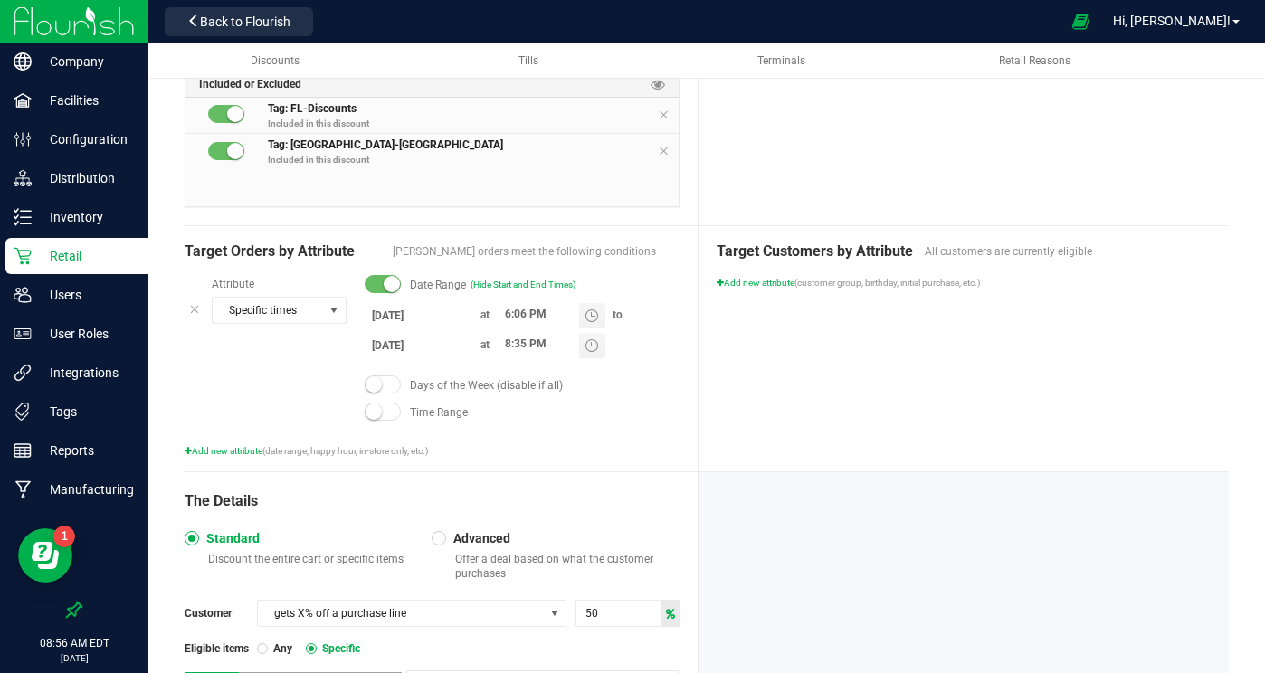
scroll to position [413, 0]
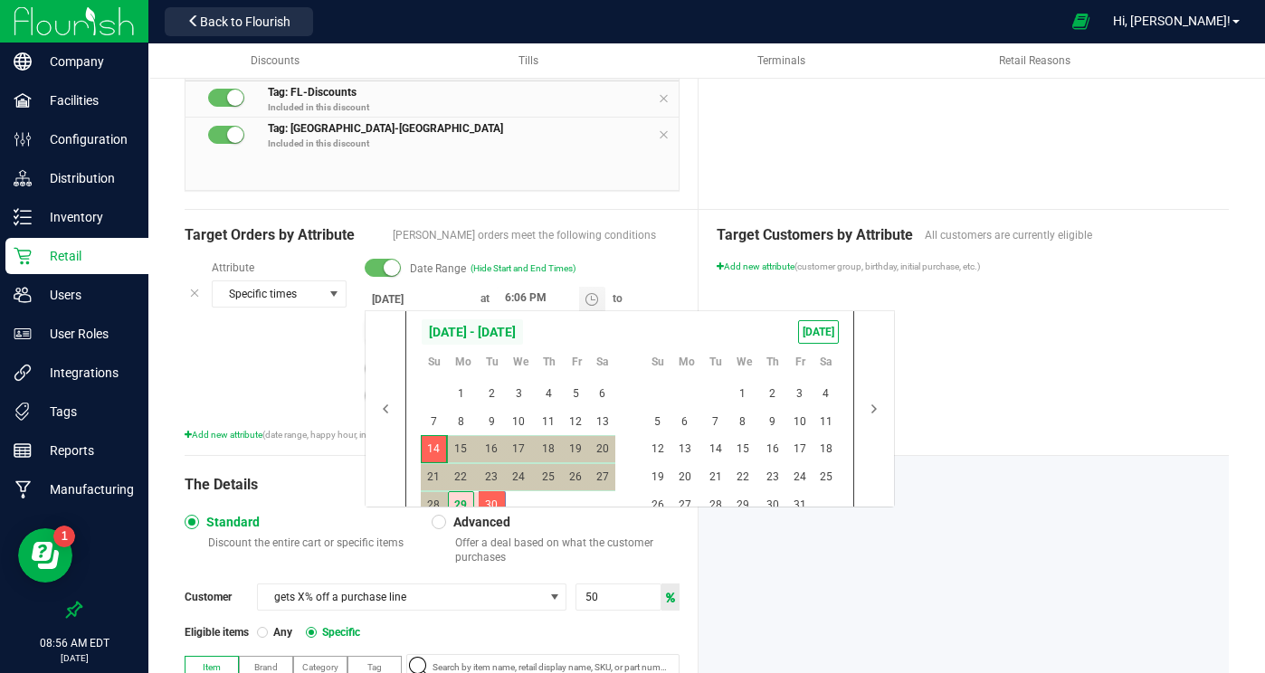
click at [420, 330] on body "Company Facilities Configuration Distribution Inventory Retail Users User Roles…" at bounding box center [632, 336] width 1265 height 673
click at [440, 499] on span "28" at bounding box center [434, 505] width 26 height 28
type input "[DATE]"
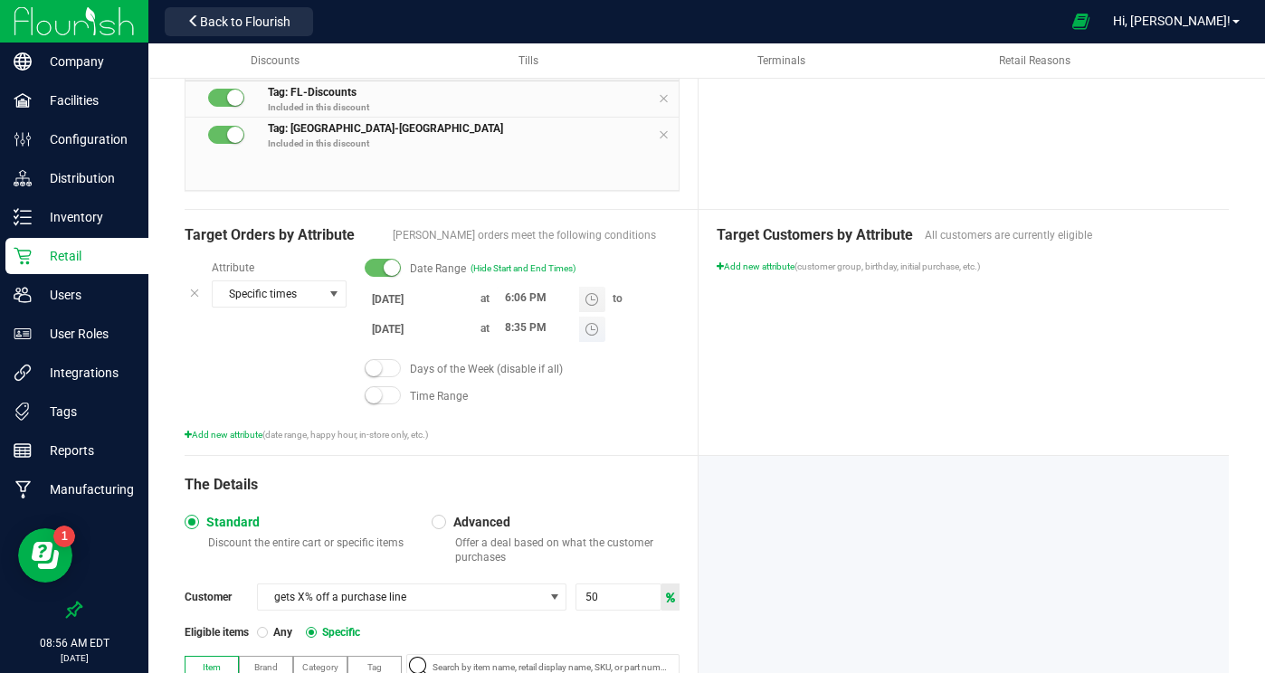
click at [506, 328] on input "8:35 PM" at bounding box center [538, 328] width 82 height 23
type input "5:35 PM"
click at [807, 326] on div "Target Customers by Attribute All customers are currently eligible Add new attr…" at bounding box center [964, 332] width 531 height 245
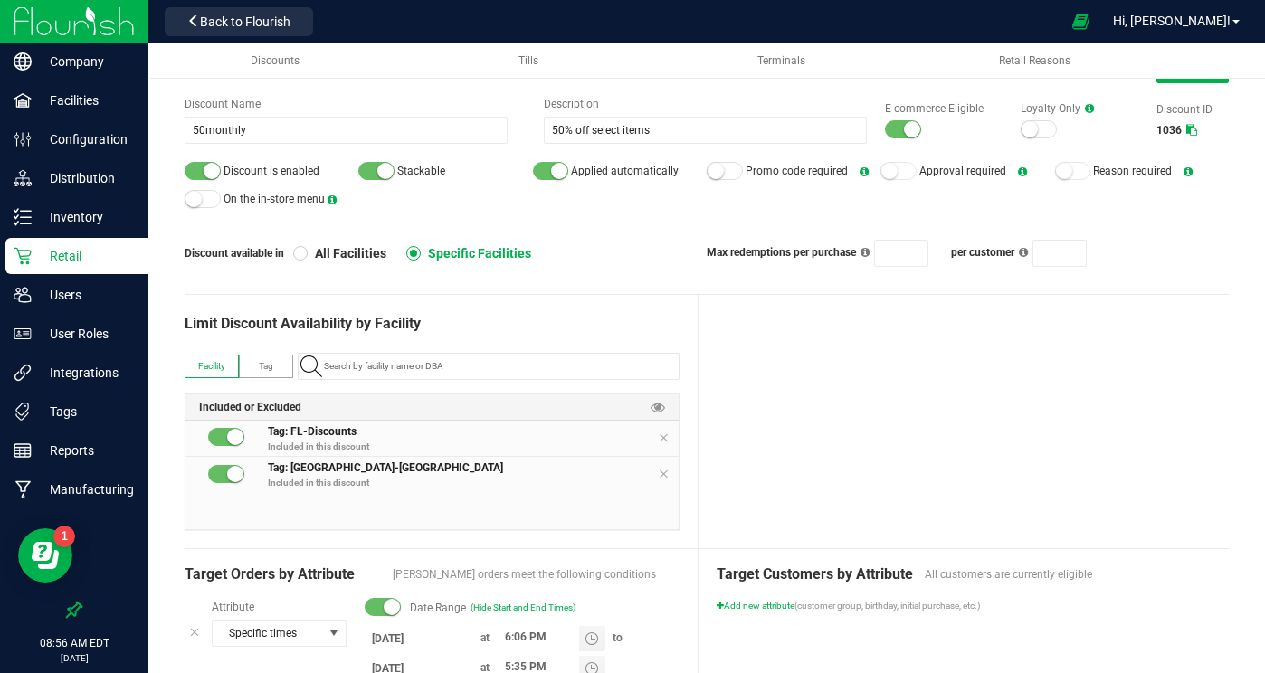
scroll to position [0, 0]
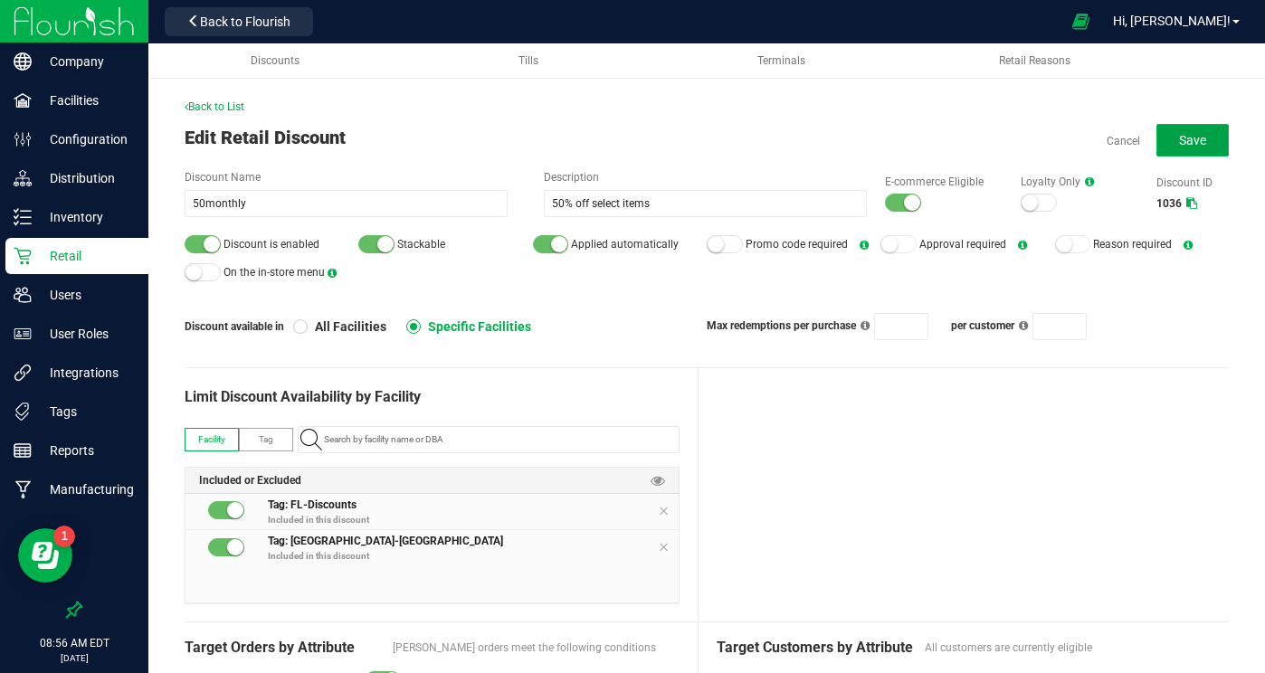
click at [1193, 143] on span "Save" at bounding box center [1192, 140] width 27 height 14
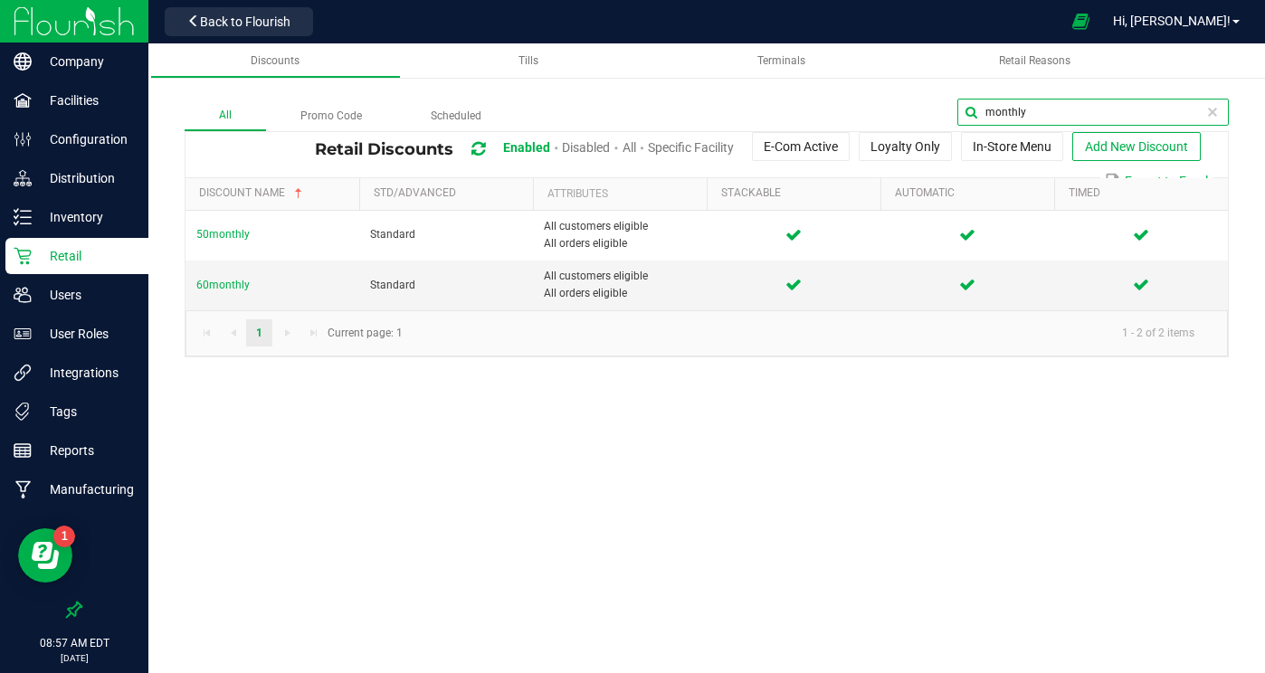
drag, startPoint x: 1209, startPoint y: 110, endPoint x: 1026, endPoint y: 97, distance: 183.3
click at [1026, 97] on div "All Promo Code Scheduled monthly Retail Discounts Enabled Disabled All Specific…" at bounding box center [706, 209] width 1117 height 331
type input "pro"
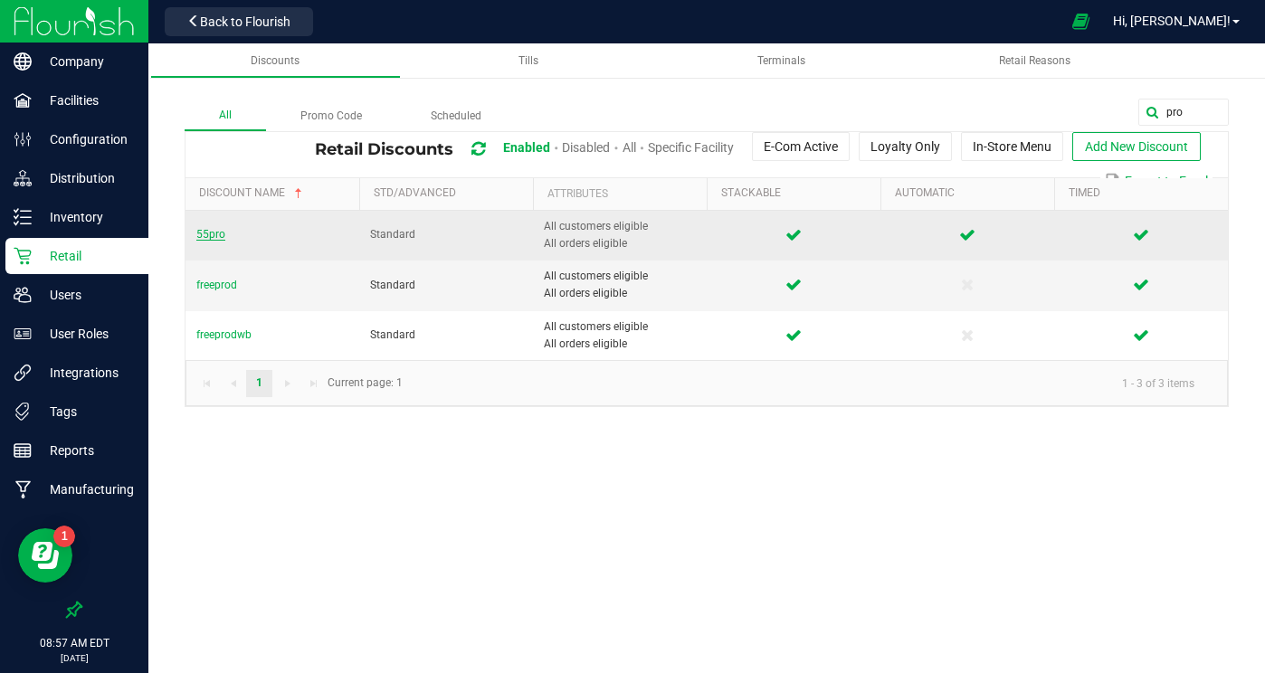
click at [220, 236] on span "55pro" at bounding box center [210, 234] width 29 height 13
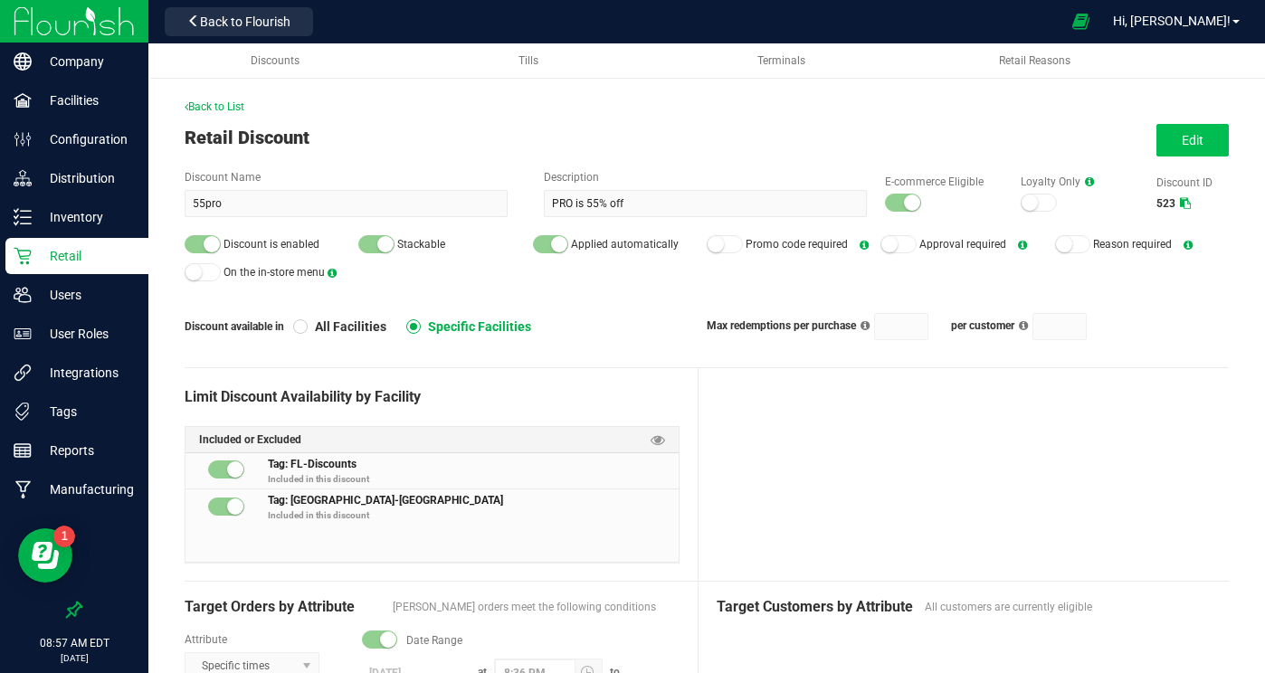
click at [1198, 123] on div "Back to List Retail Discount Edit Discount Name 55pro Description PRO is 55% of…" at bounding box center [707, 644] width 1044 height 1090
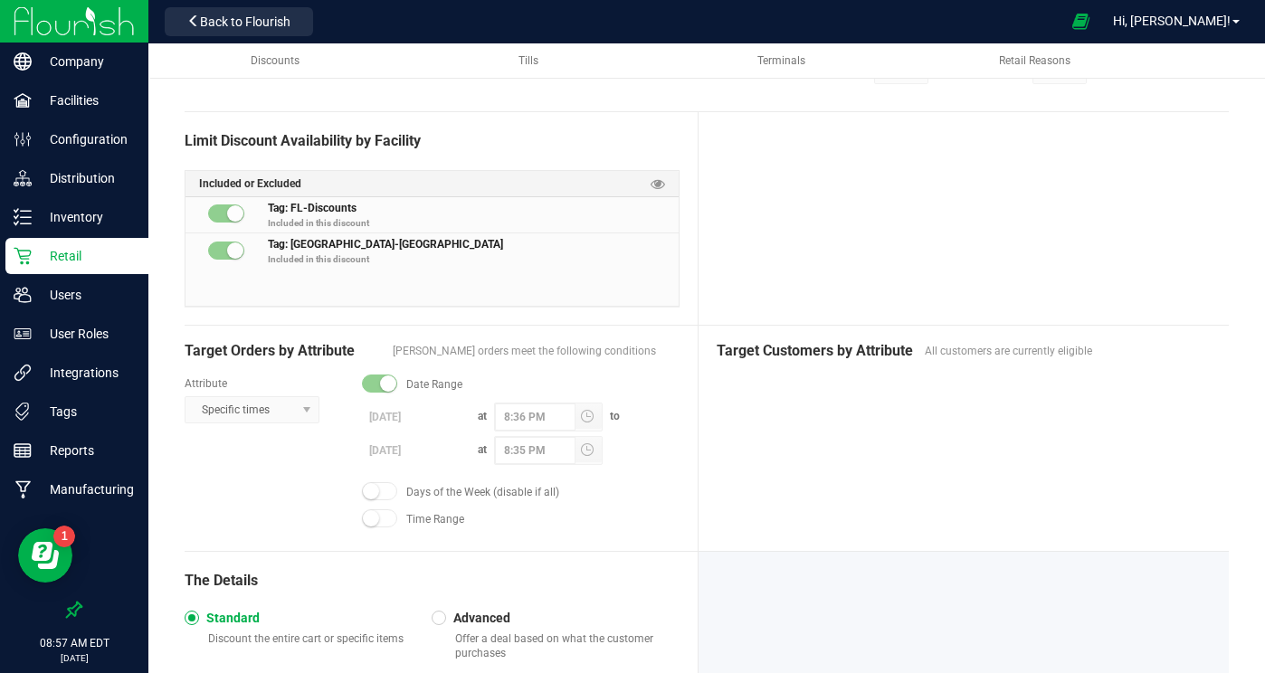
click at [410, 450] on label "[DATE]" at bounding box center [416, 450] width 109 height 23
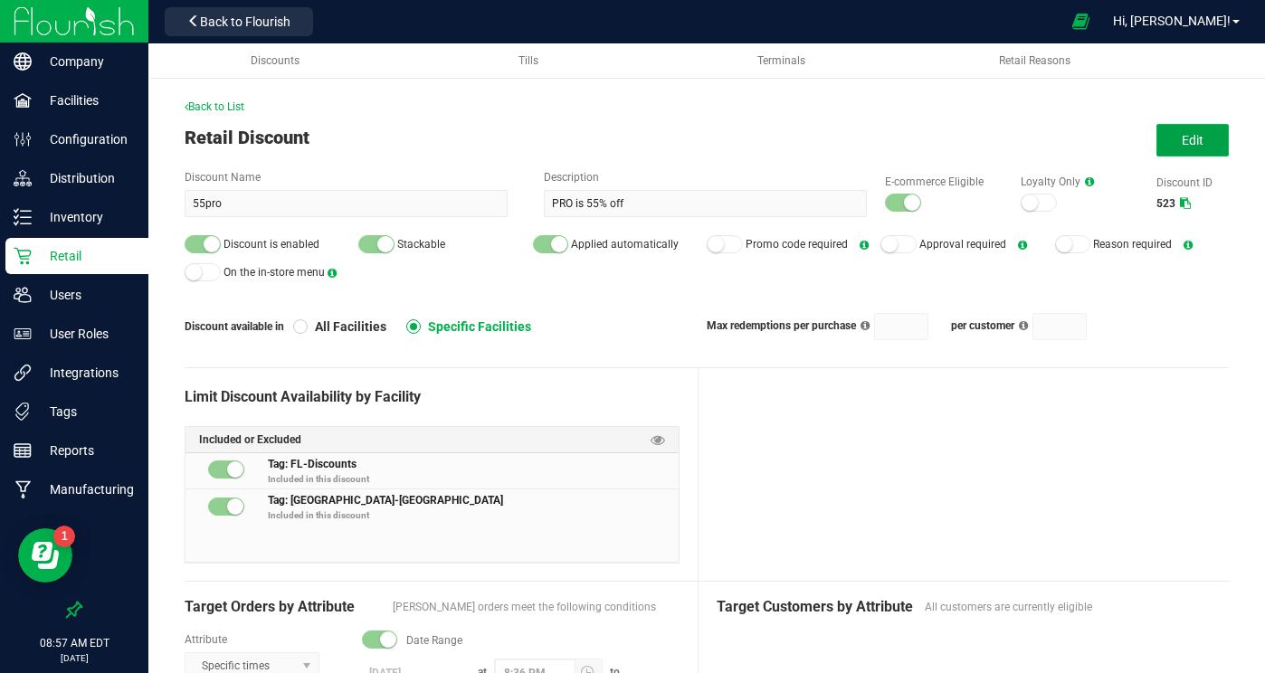
click at [1182, 147] on button "Edit" at bounding box center [1192, 140] width 72 height 33
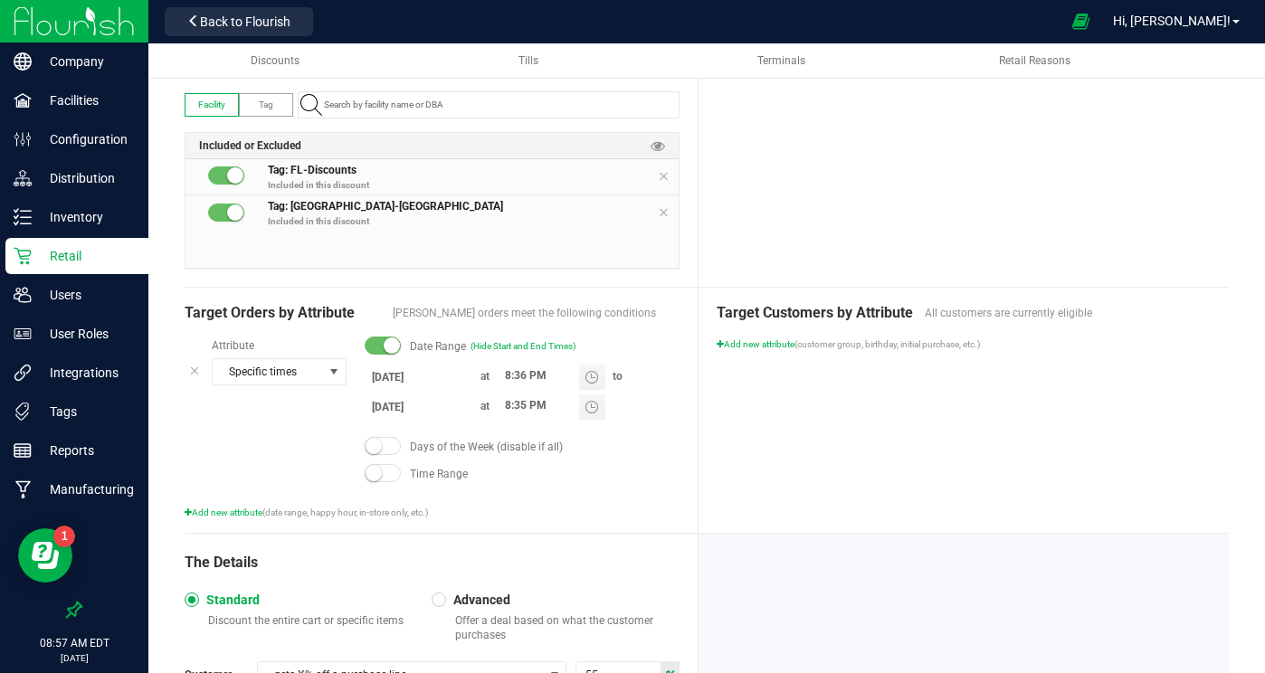
scroll to position [340, 0]
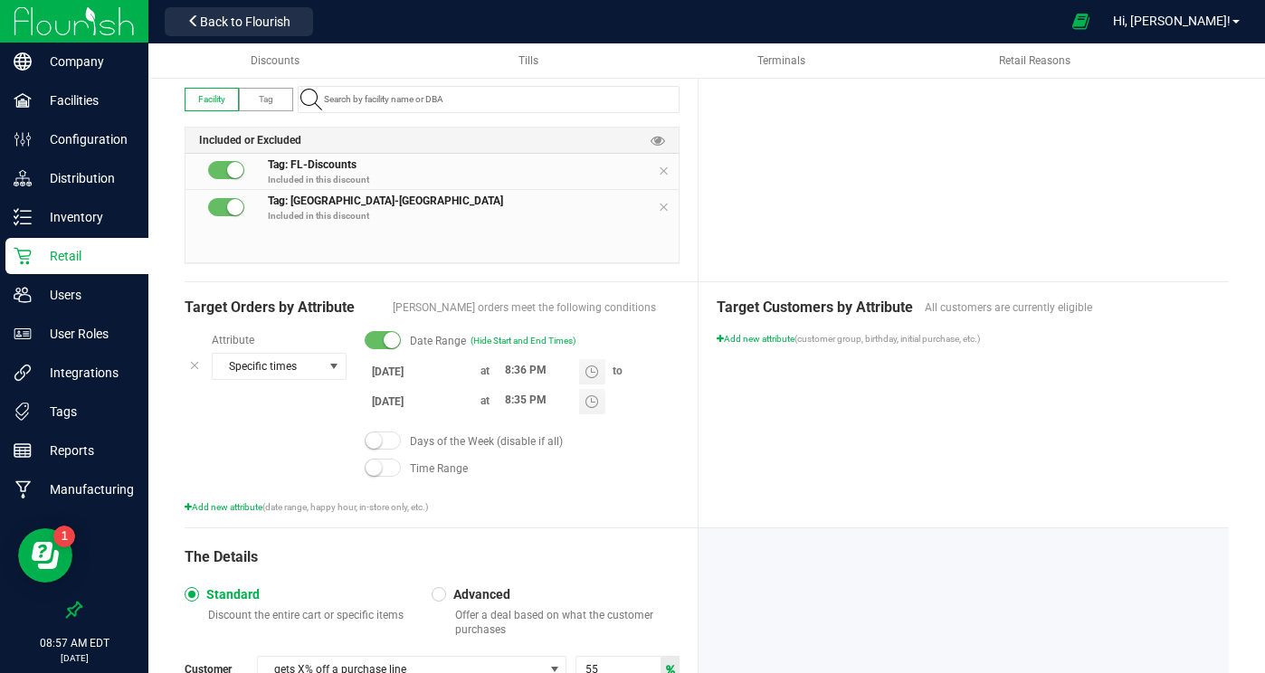
click at [395, 400] on body "Company Facilities Configuration Distribution Inventory Retail Users User Roles…" at bounding box center [632, 336] width 1265 height 673
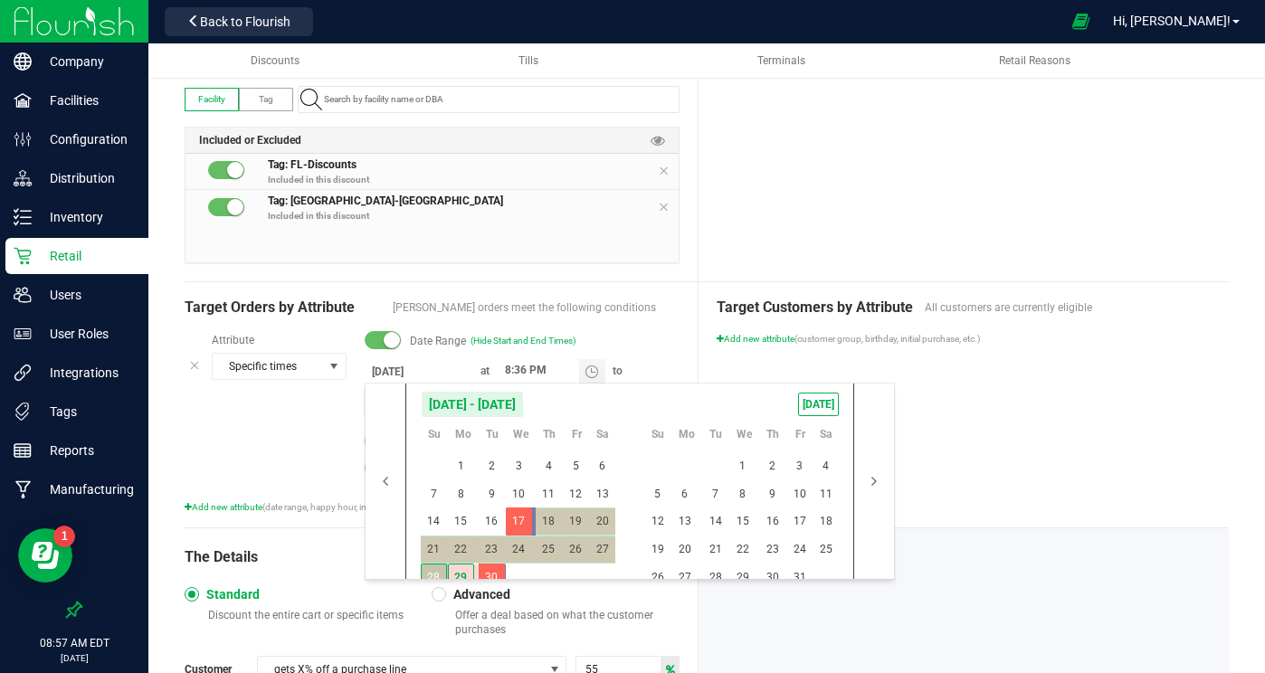
click at [428, 565] on span "28" at bounding box center [434, 578] width 26 height 28
type input "[DATE]"
click at [953, 465] on div "Target Customers by Attribute All customers are currently eligible Add new attr…" at bounding box center [964, 404] width 531 height 245
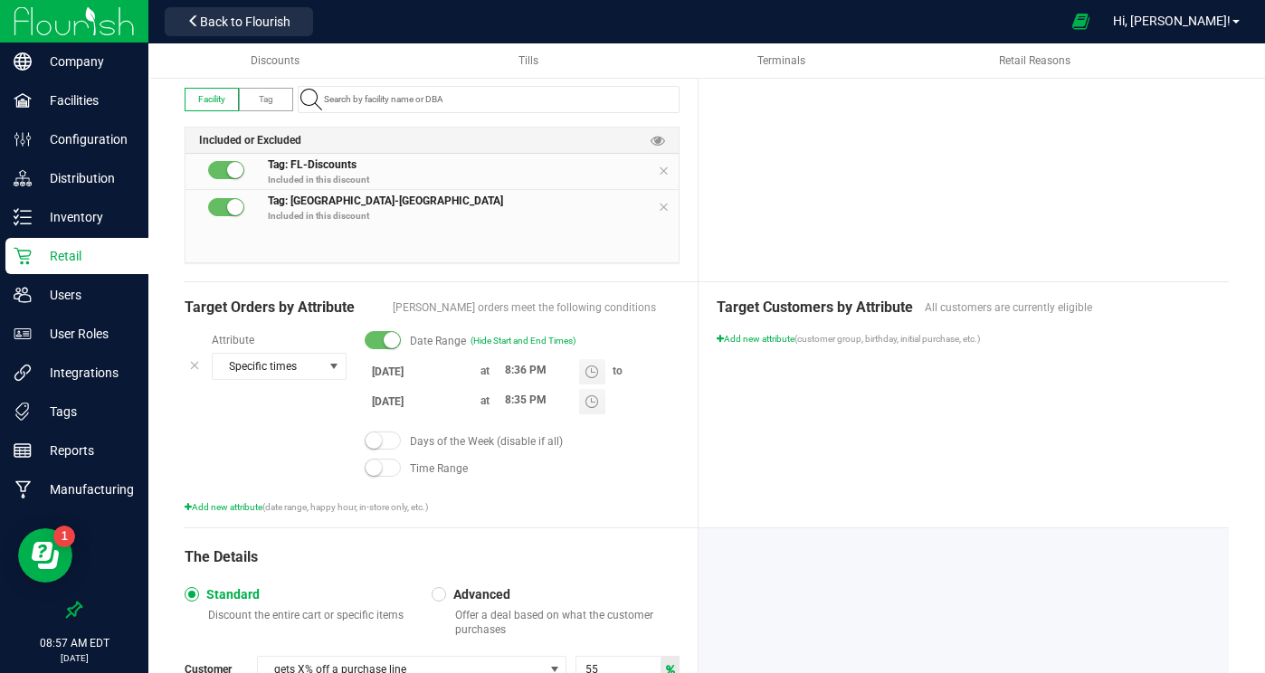
scroll to position [0, 0]
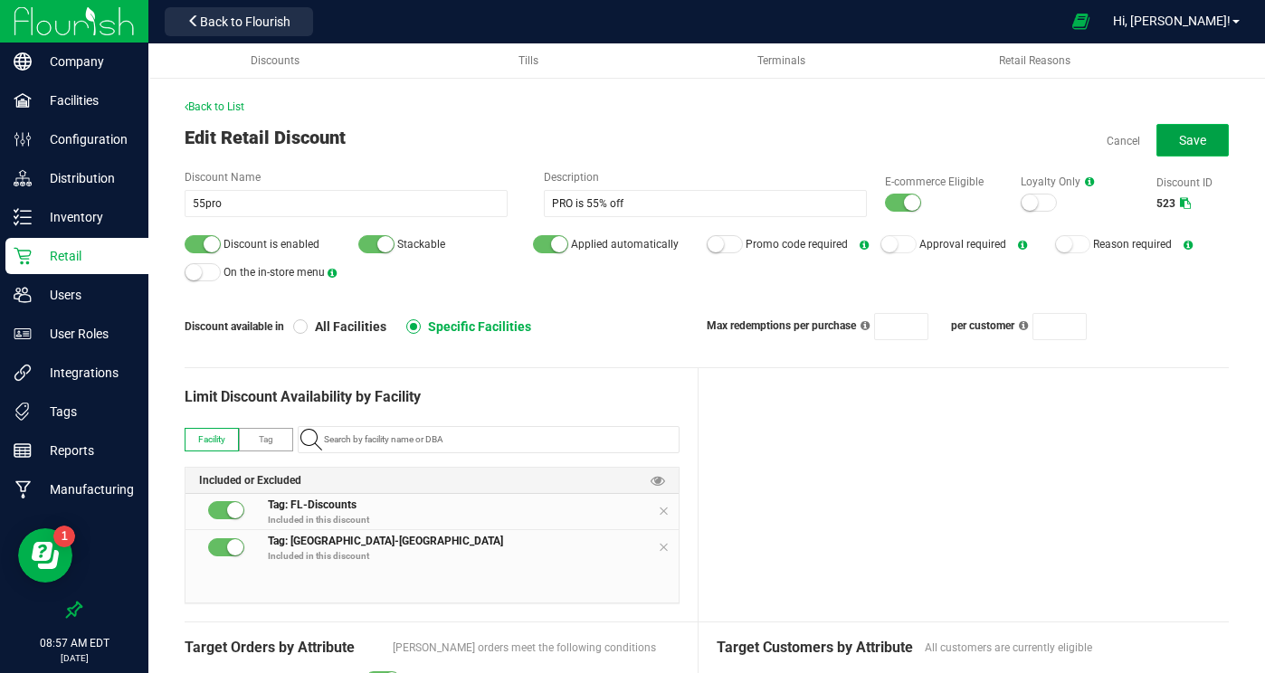
click at [1202, 137] on span "Save" at bounding box center [1192, 140] width 27 height 14
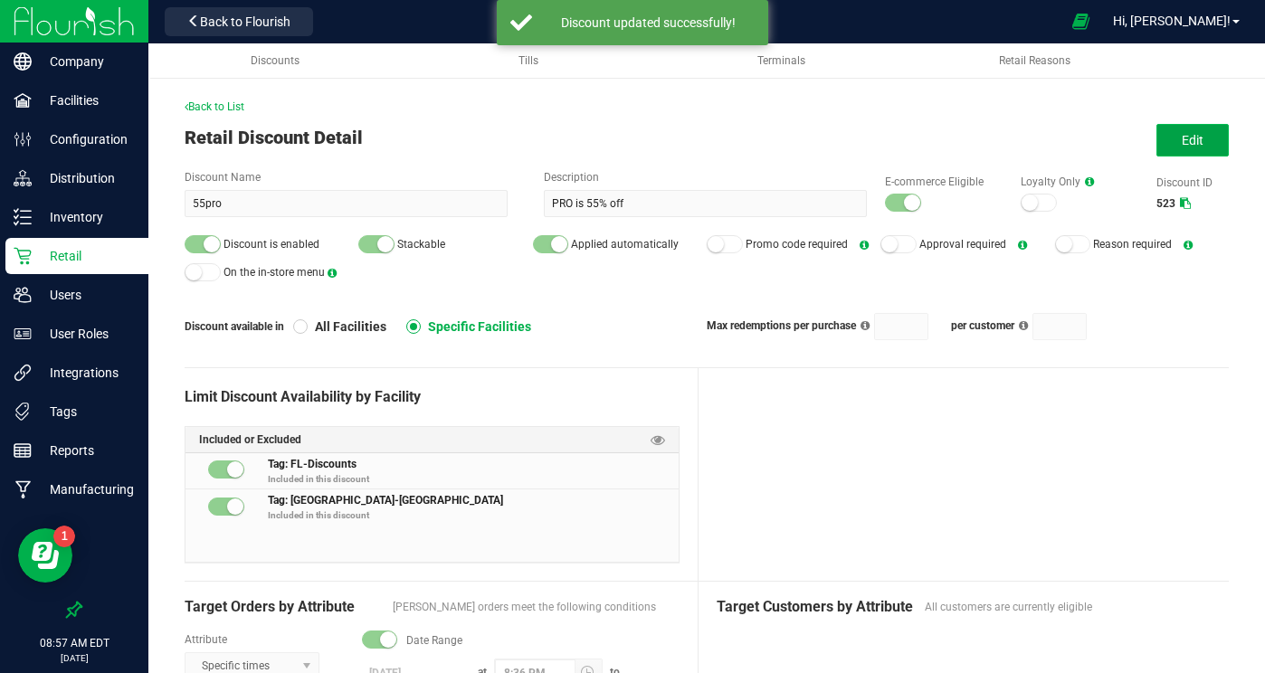
click at [1207, 147] on button "Edit" at bounding box center [1192, 140] width 72 height 33
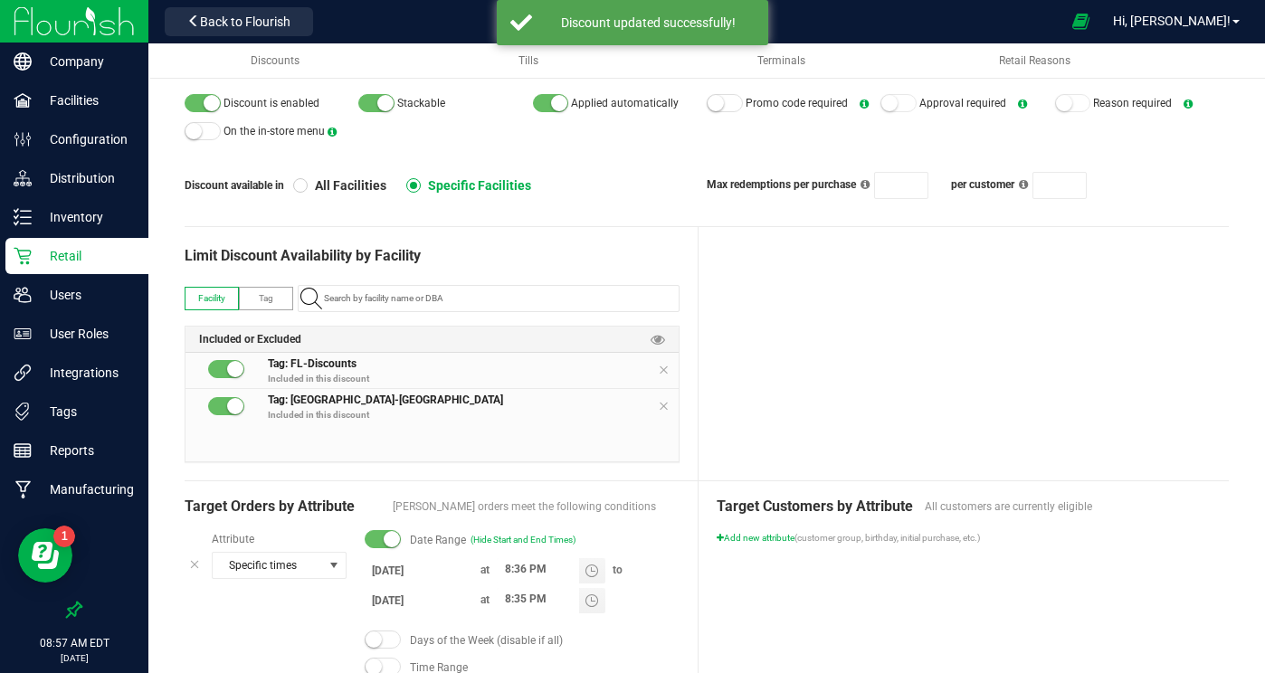
scroll to position [242, 0]
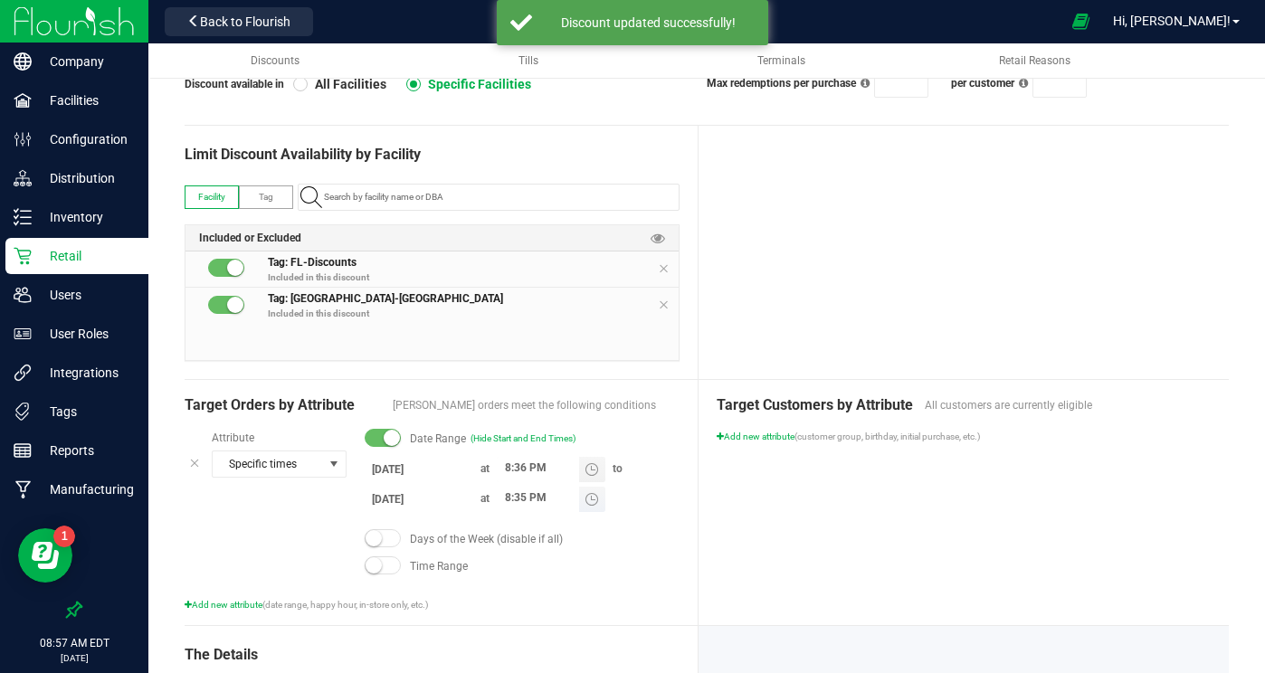
click at [506, 498] on input "8:35 PM" at bounding box center [538, 498] width 82 height 23
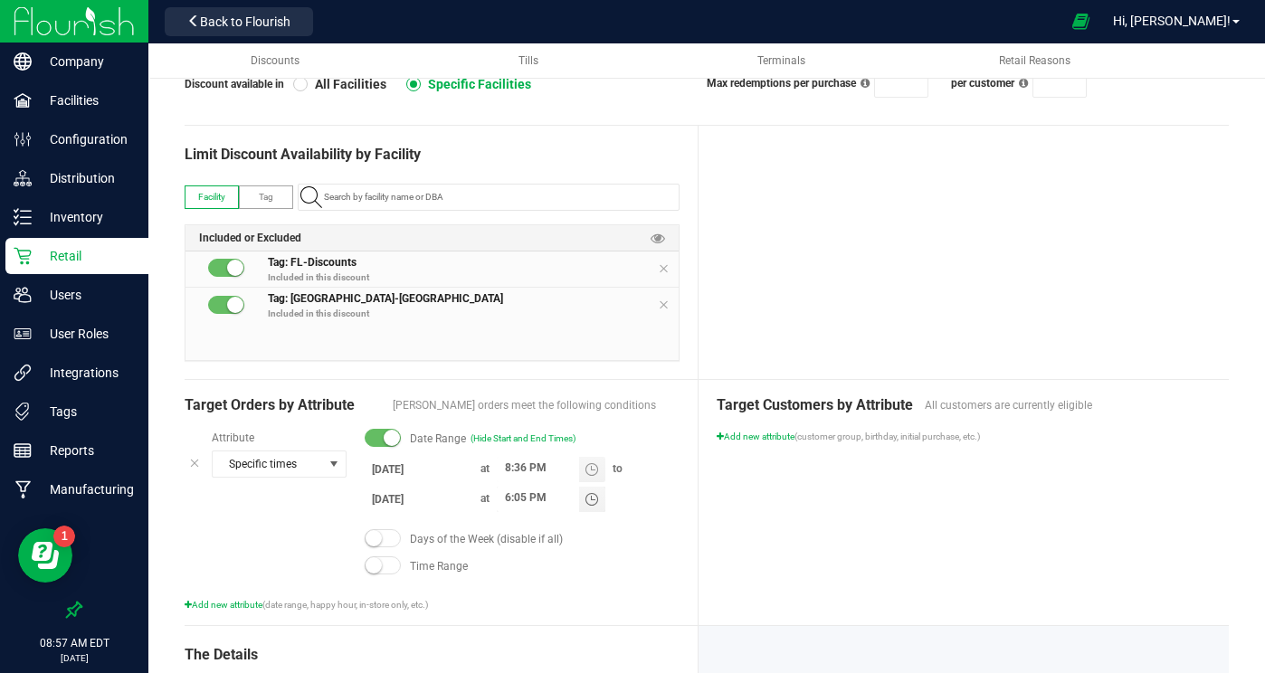
type input "6:05 PM"
click at [841, 256] on div at bounding box center [964, 252] width 531 height 253
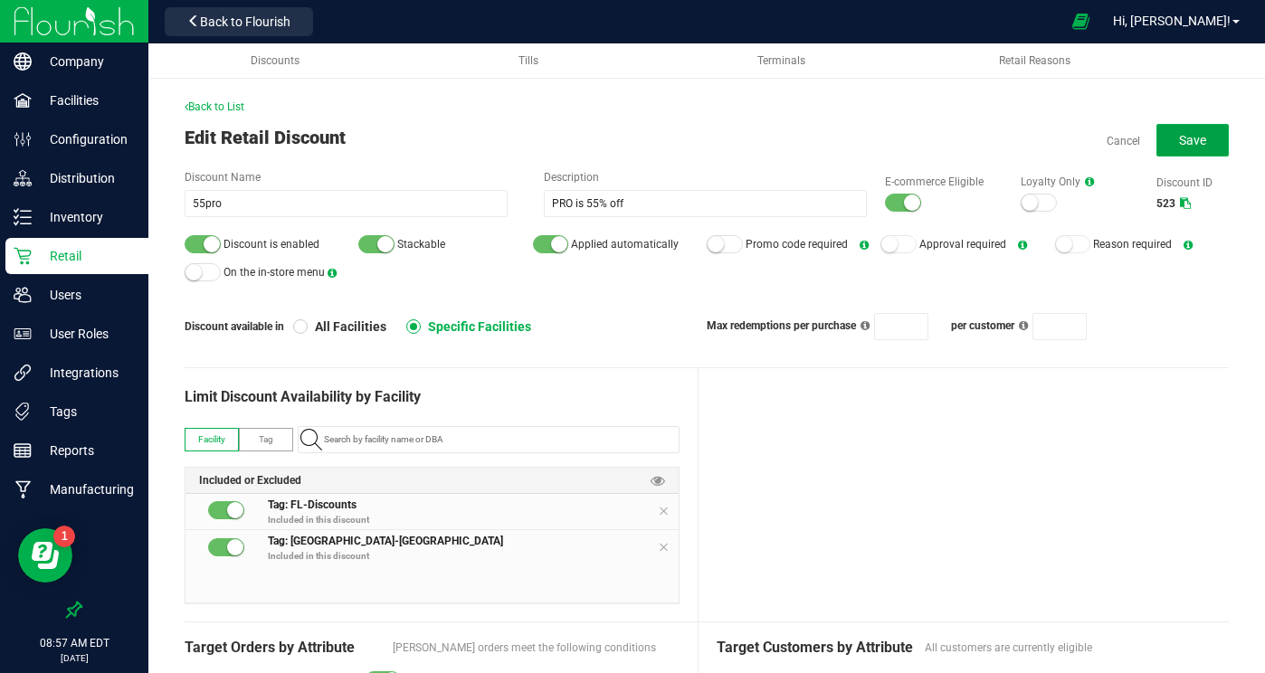
drag, startPoint x: 1200, startPoint y: 148, endPoint x: 1197, endPoint y: 159, distance: 11.2
click at [1199, 148] on button "Save" at bounding box center [1192, 140] width 72 height 33
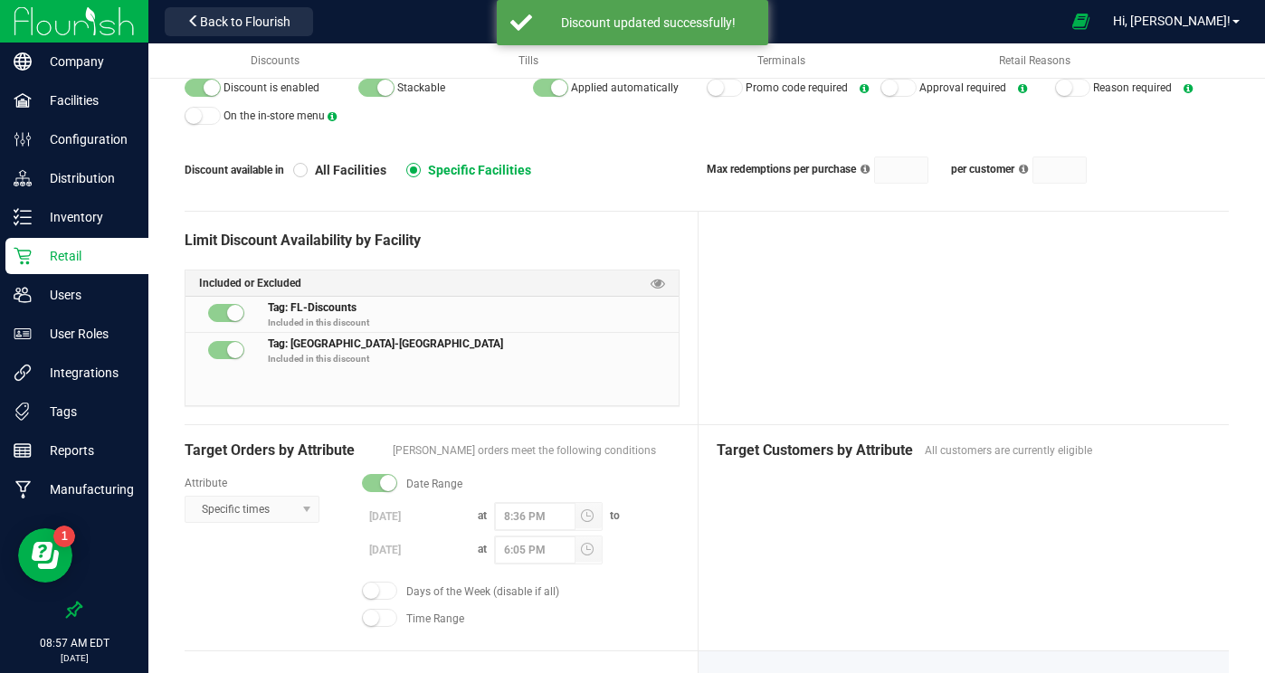
scroll to position [154, 0]
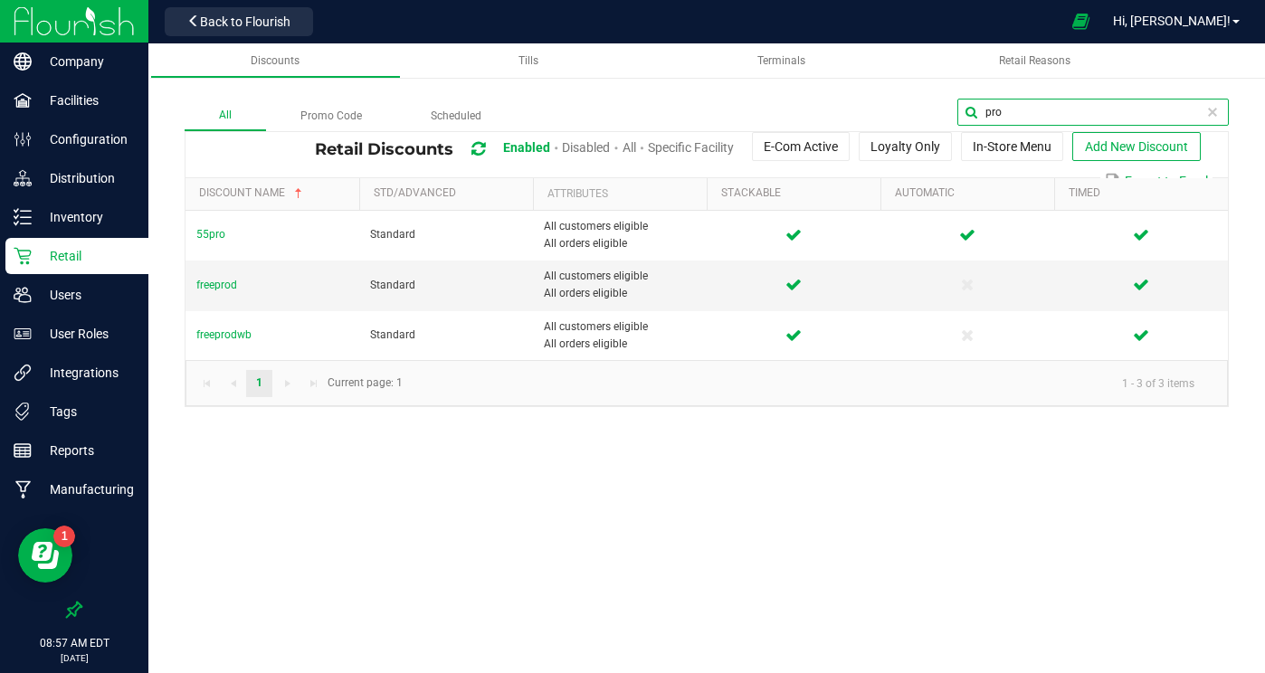
drag, startPoint x: 1157, startPoint y: 106, endPoint x: 924, endPoint y: 92, distance: 233.8
click at [925, 92] on div "All Promo Code Scheduled pro Retail Discounts Enabled Disabled All Specific Fac…" at bounding box center [706, 234] width 1117 height 381
click at [1013, 114] on input "pro" at bounding box center [1092, 112] width 271 height 27
type input "p"
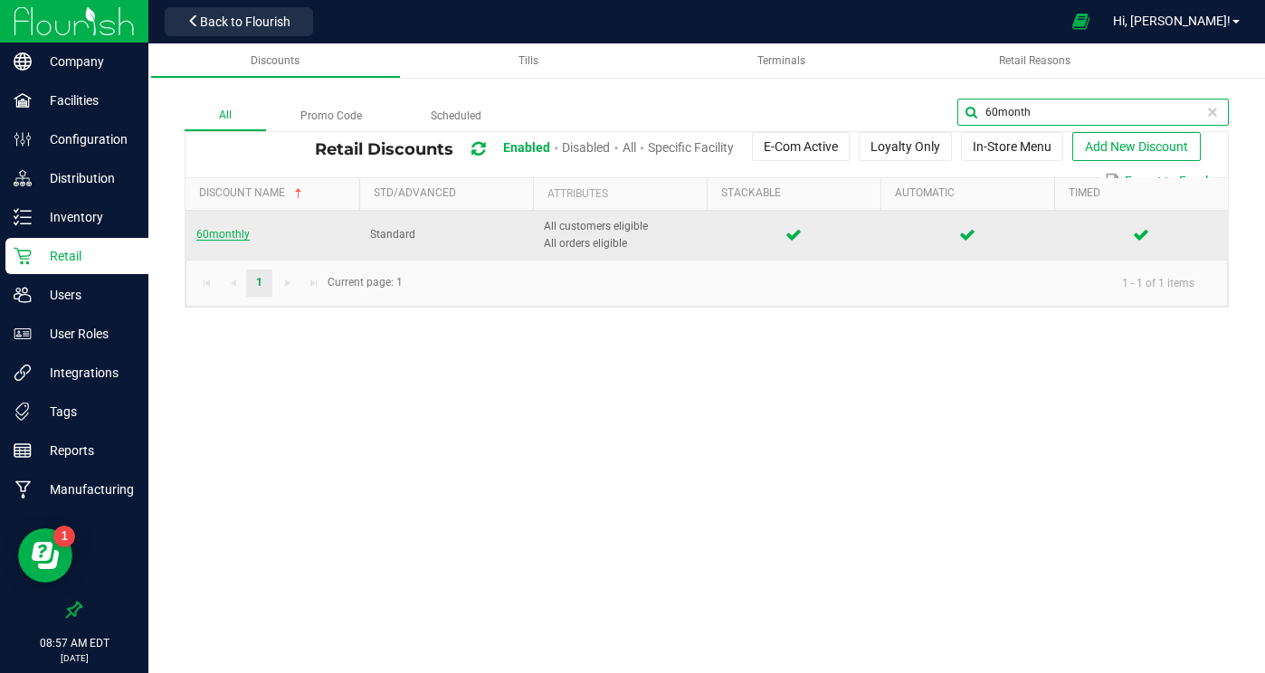
type input "60month"
click at [222, 239] on span "60monthly" at bounding box center [222, 234] width 53 height 13
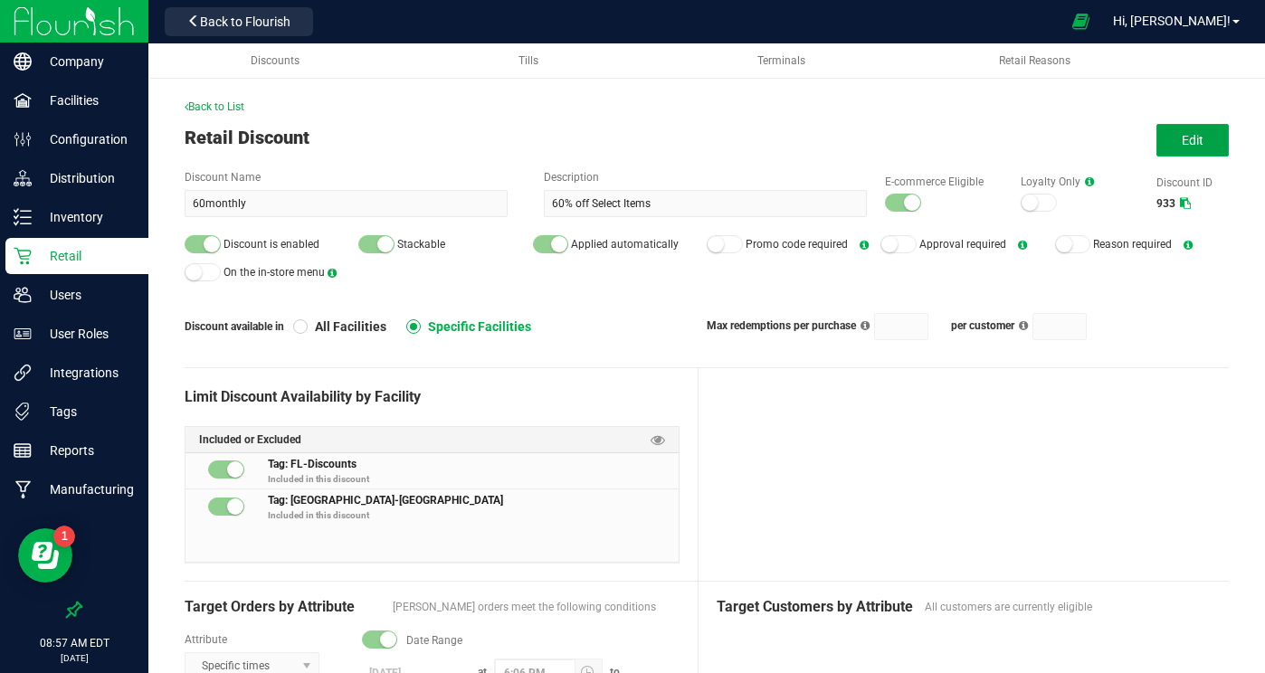
drag, startPoint x: 1179, startPoint y: 146, endPoint x: 1097, endPoint y: 247, distance: 130.6
click at [1178, 146] on button "Edit" at bounding box center [1192, 140] width 72 height 33
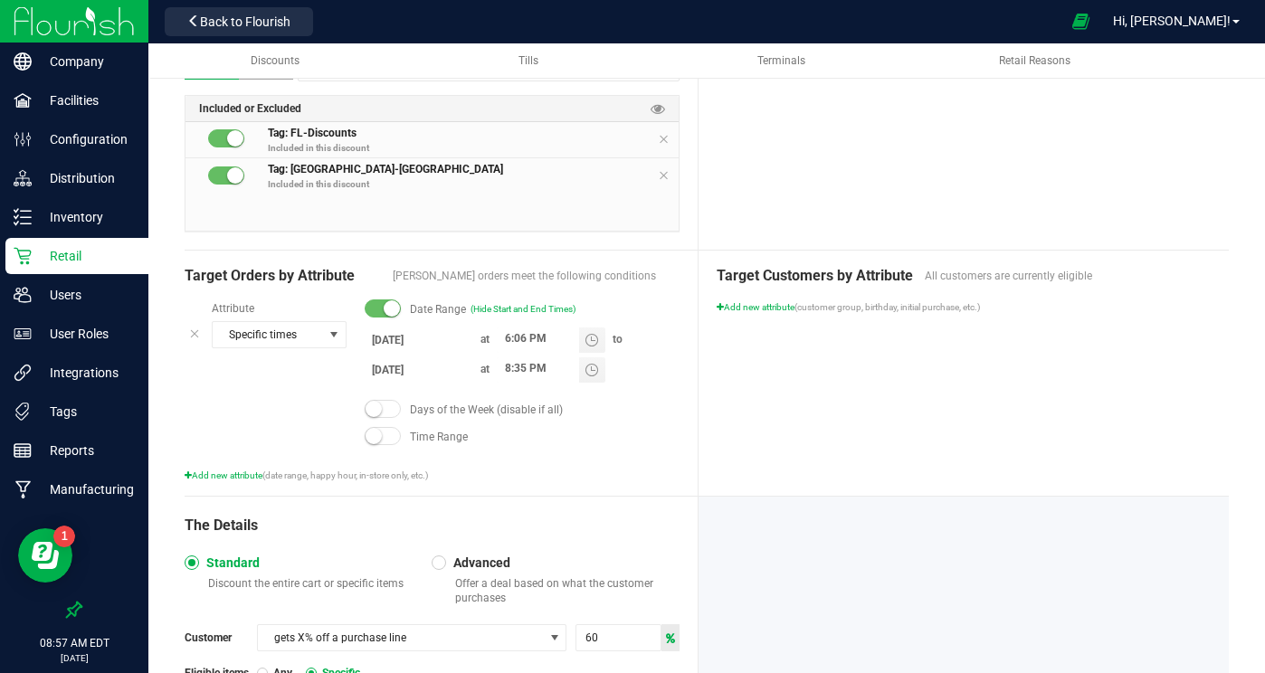
scroll to position [482, 0]
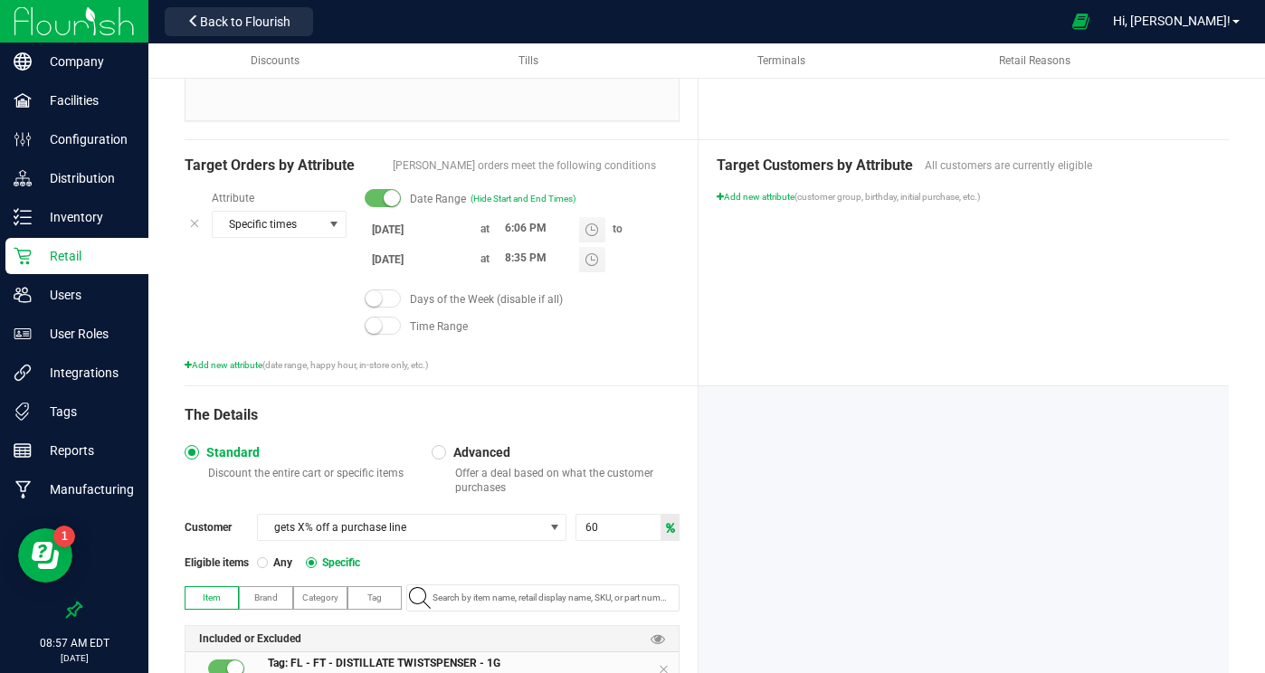
click at [418, 262] on body "Company Facilities Configuration Distribution Inventory Retail Users User Roles…" at bounding box center [632, 336] width 1265 height 673
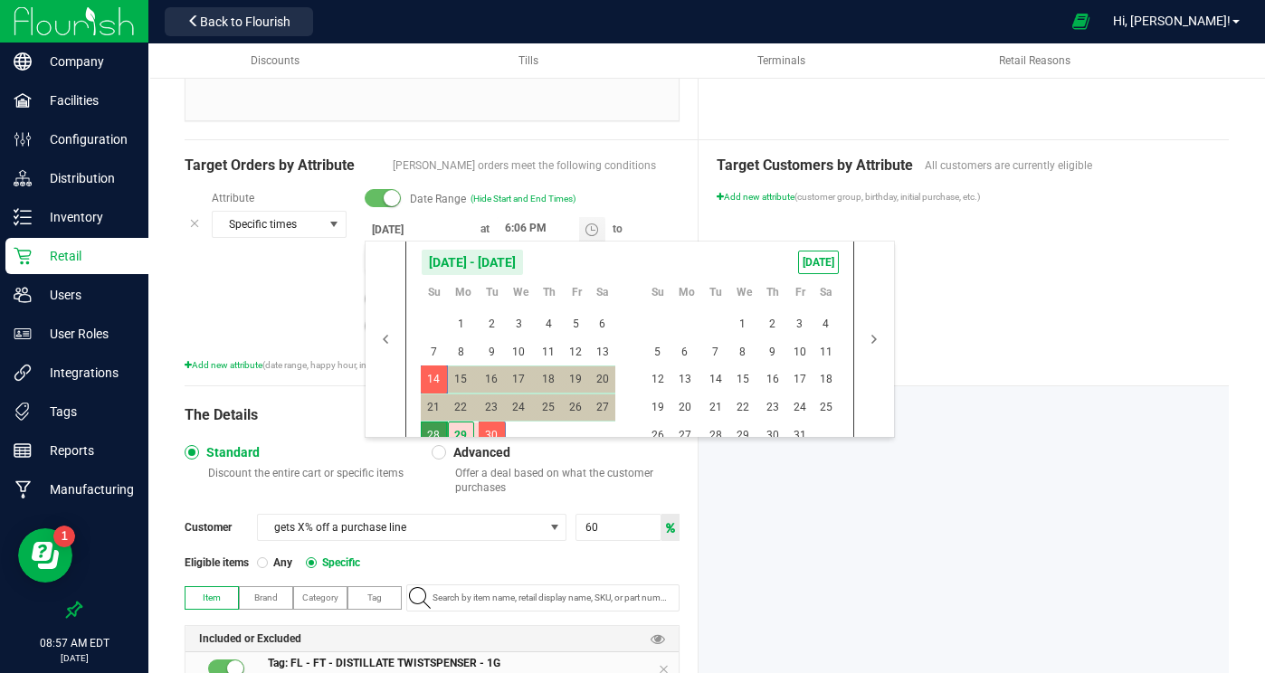
drag, startPoint x: 427, startPoint y: 435, endPoint x: 455, endPoint y: 442, distance: 28.8
click at [427, 435] on span "28" at bounding box center [434, 436] width 26 height 28
type input "[DATE]"
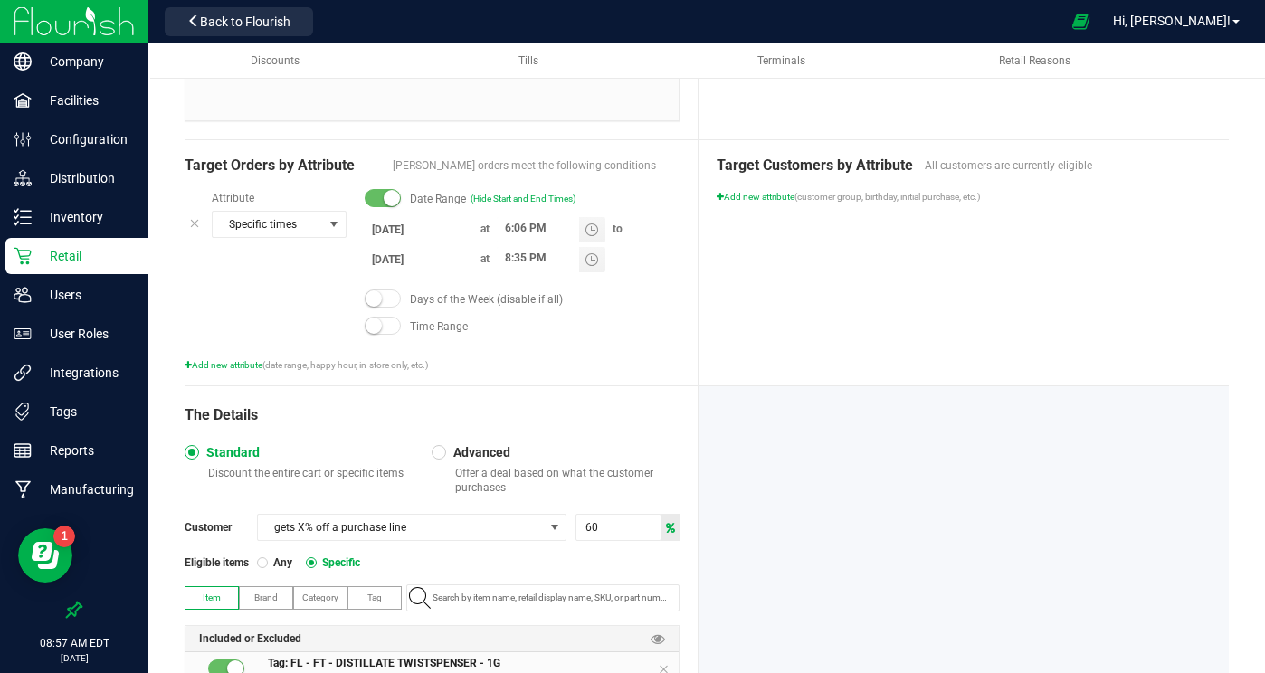
click at [916, 537] on div at bounding box center [964, 583] width 531 height 394
click at [508, 252] on input "8:35 PM" at bounding box center [538, 258] width 82 height 23
type input "5:05 PM"
click at [920, 273] on div "Target Customers by Attribute All customers are currently eligible Add new attr…" at bounding box center [964, 262] width 531 height 245
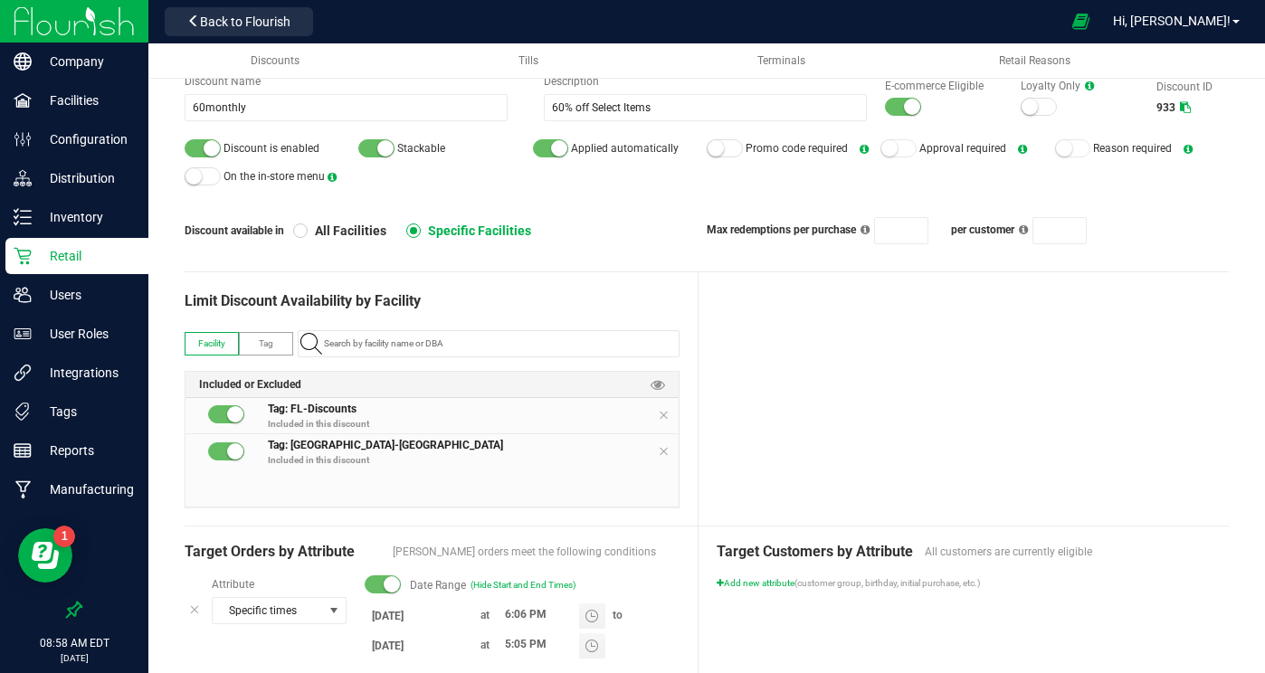
scroll to position [0, 0]
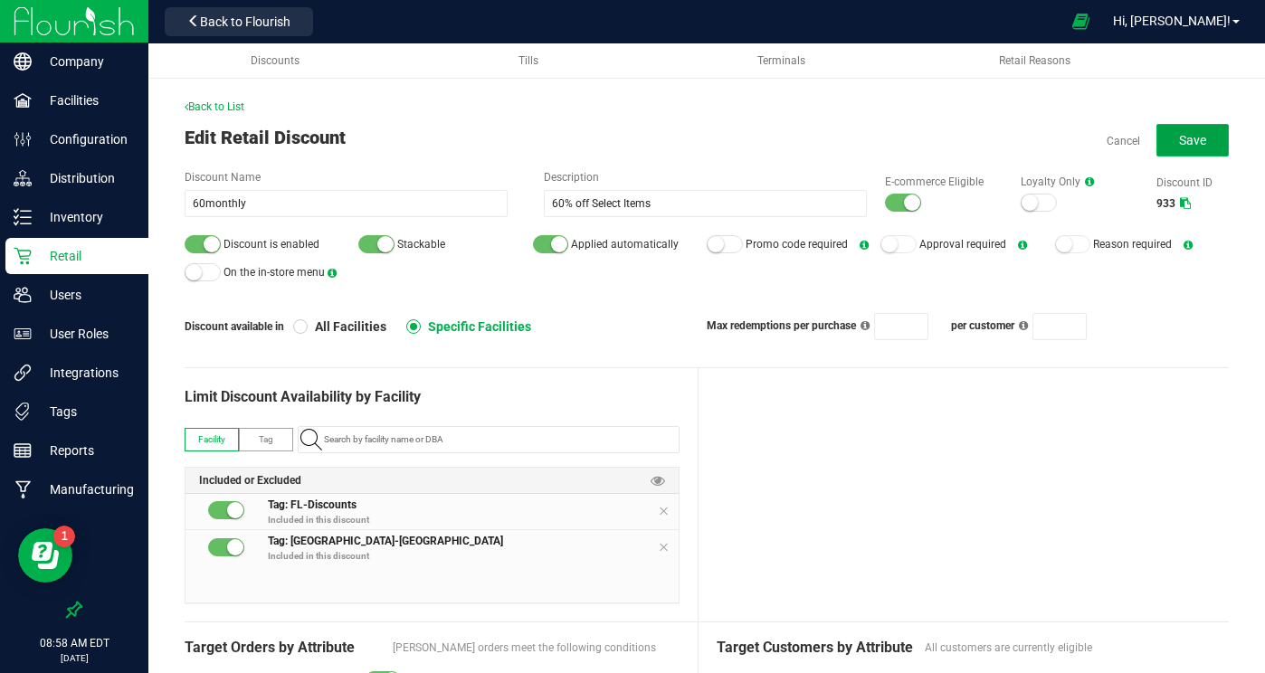
click at [1175, 135] on button "Save" at bounding box center [1192, 140] width 72 height 33
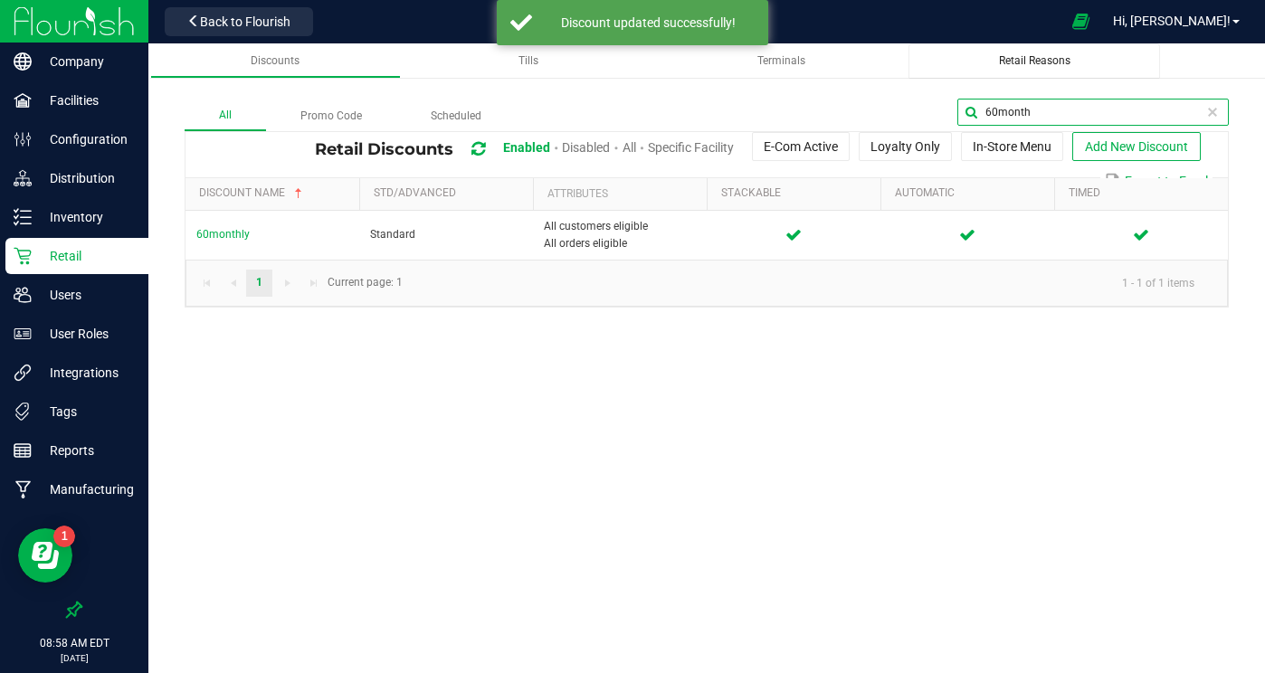
drag, startPoint x: 1220, startPoint y: 110, endPoint x: 923, endPoint y: 73, distance: 299.1
click at [920, 74] on div "Discounts Tills Terminals Retail Reasons All Promo Code Scheduled 60month Retai…" at bounding box center [706, 184] width 1117 height 282
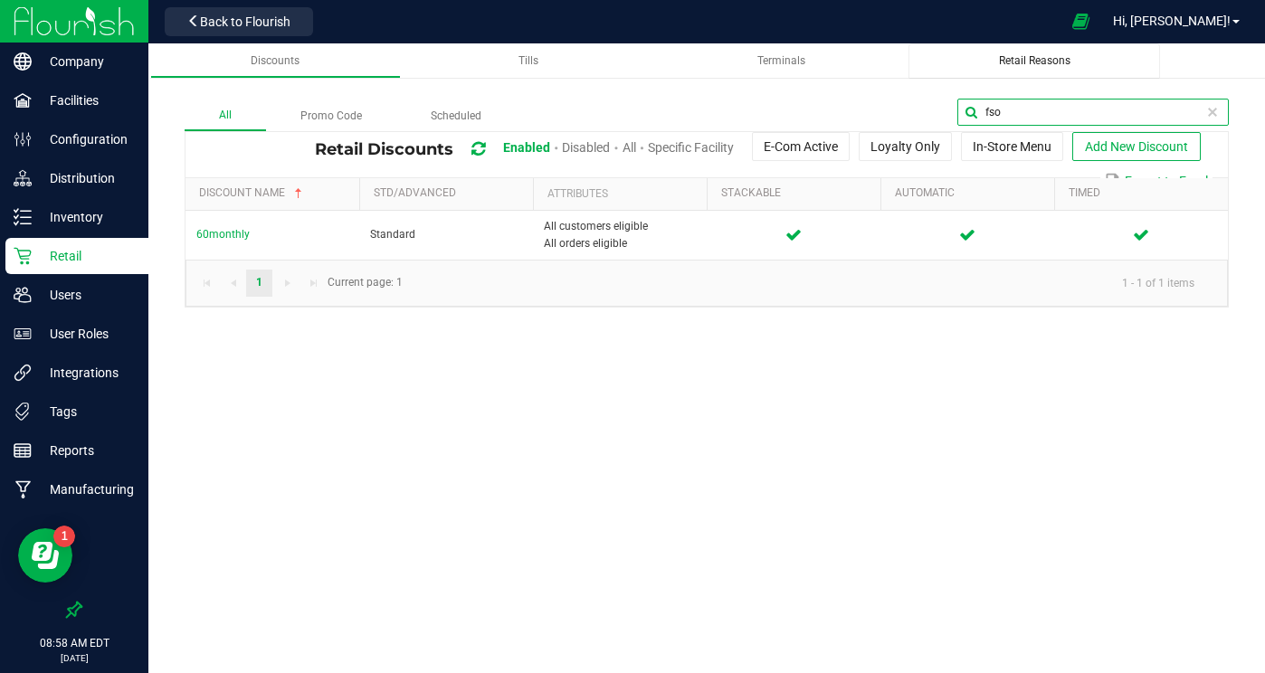
type input "fso"
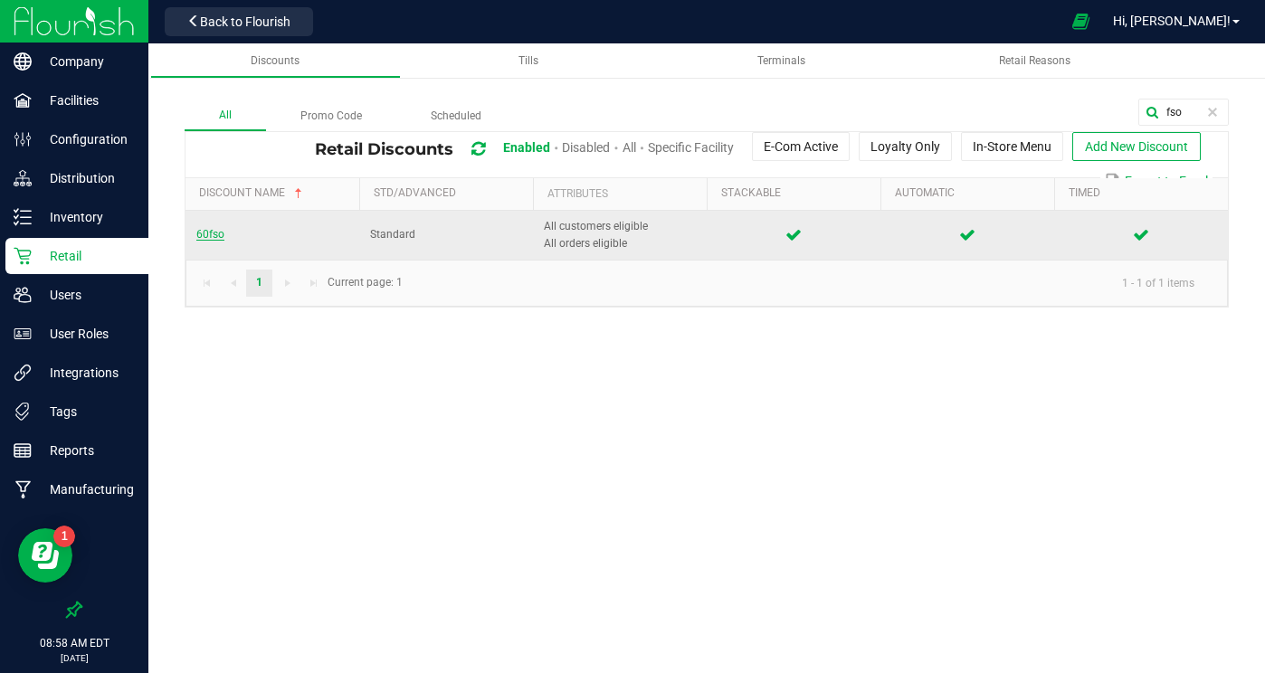
click at [204, 232] on span "60fso" at bounding box center [210, 234] width 28 height 13
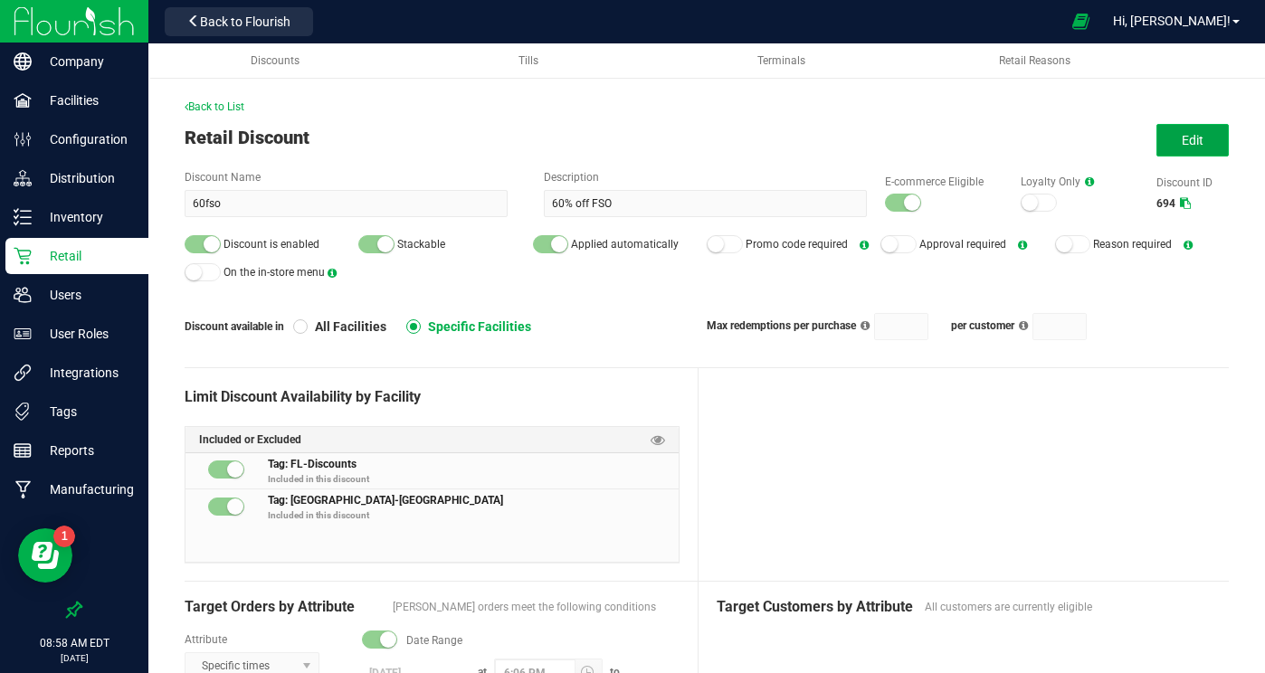
click at [1200, 145] on span "Edit" at bounding box center [1193, 140] width 22 height 14
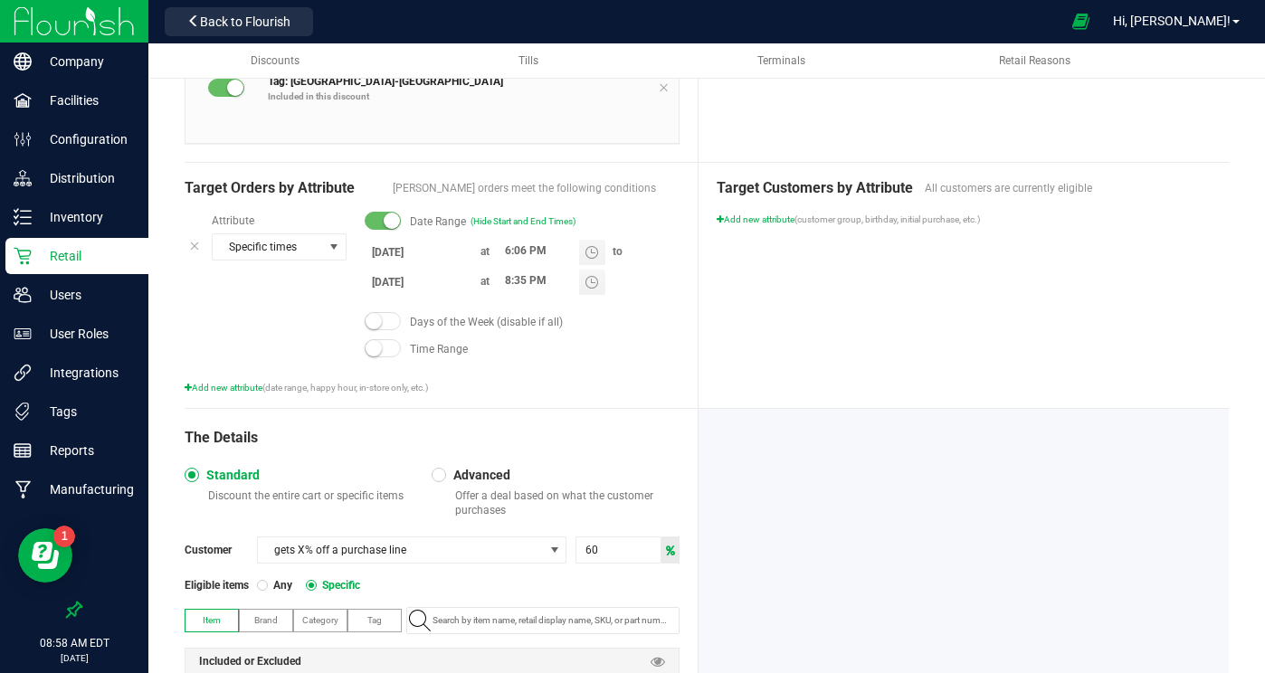
scroll to position [461, 0]
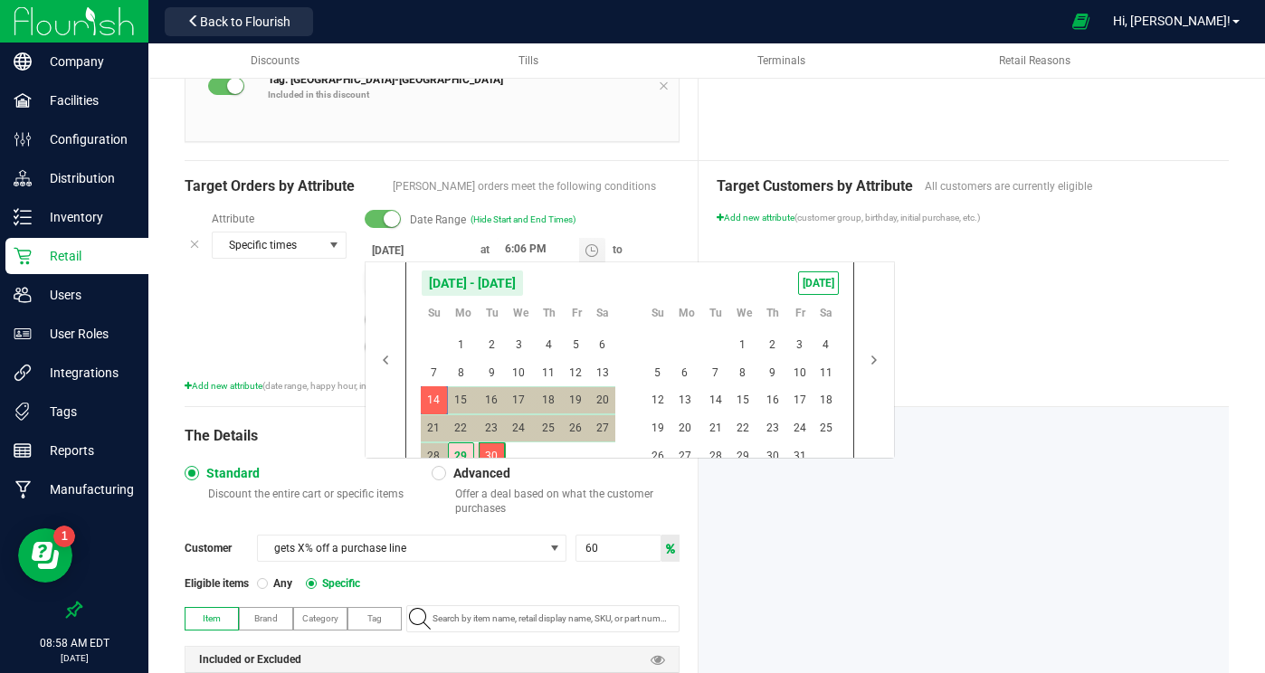
click at [413, 279] on body "Company Facilities Configuration Distribution Inventory Retail Users User Roles…" at bounding box center [632, 336] width 1265 height 673
drag, startPoint x: 431, startPoint y: 444, endPoint x: 497, endPoint y: 442, distance: 66.1
click at [431, 444] on span "28" at bounding box center [434, 456] width 26 height 28
type input "[DATE]"
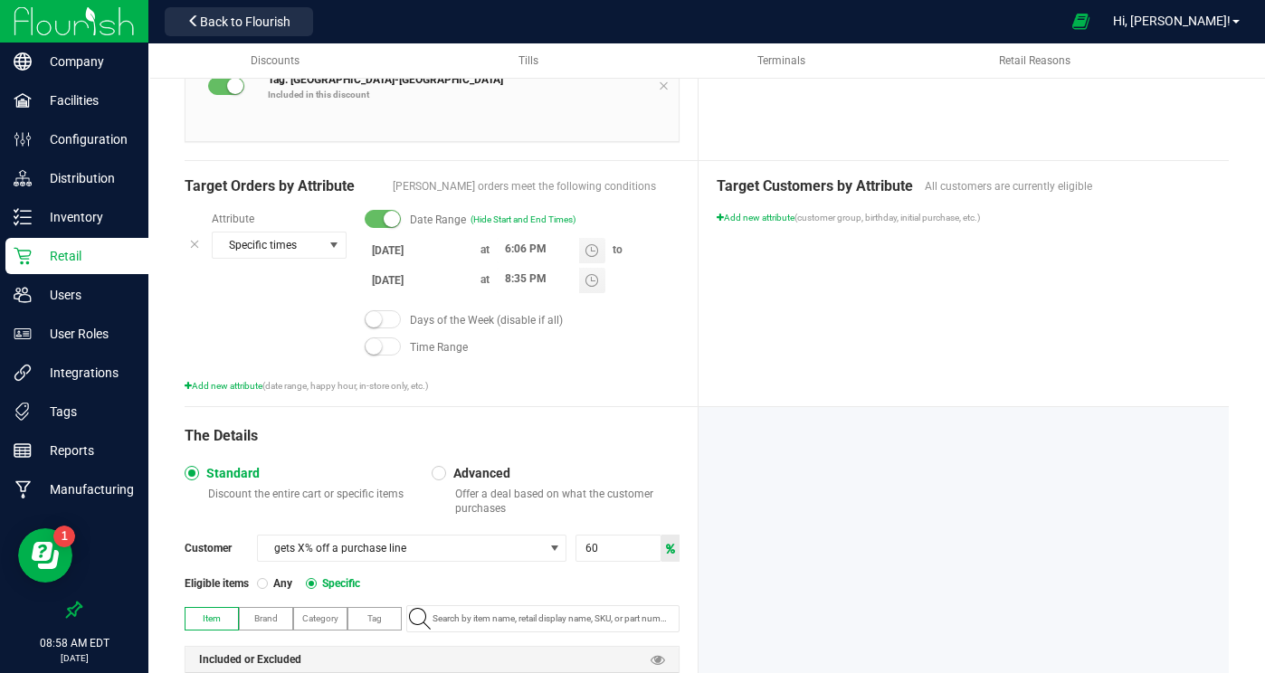
drag, startPoint x: 1018, startPoint y: 389, endPoint x: 1008, endPoint y: 389, distance: 10.0
click at [1015, 389] on div "Target Customers by Attribute All customers are currently eligible Add new attr…" at bounding box center [964, 283] width 531 height 245
click at [509, 280] on input "8:35 PM" at bounding box center [538, 279] width 82 height 23
type input "6:05 PM"
click at [826, 314] on div "Target Customers by Attribute All customers are currently eligible Add new attr…" at bounding box center [964, 283] width 531 height 245
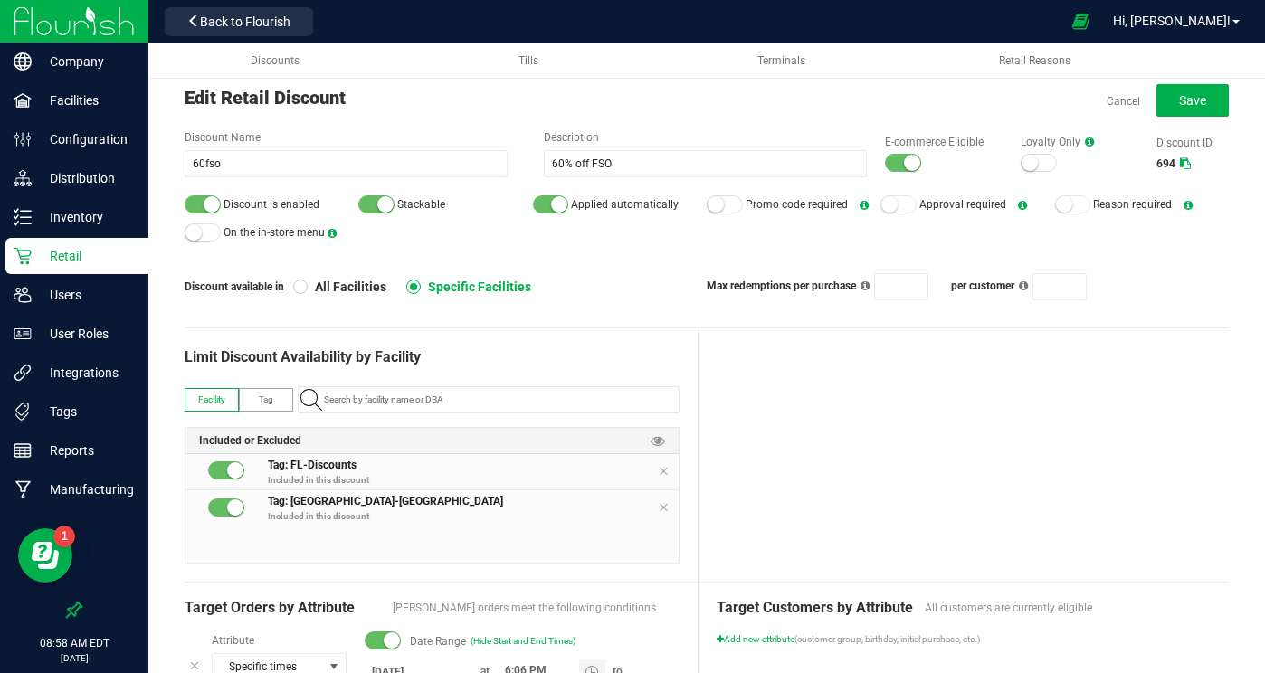
scroll to position [0, 0]
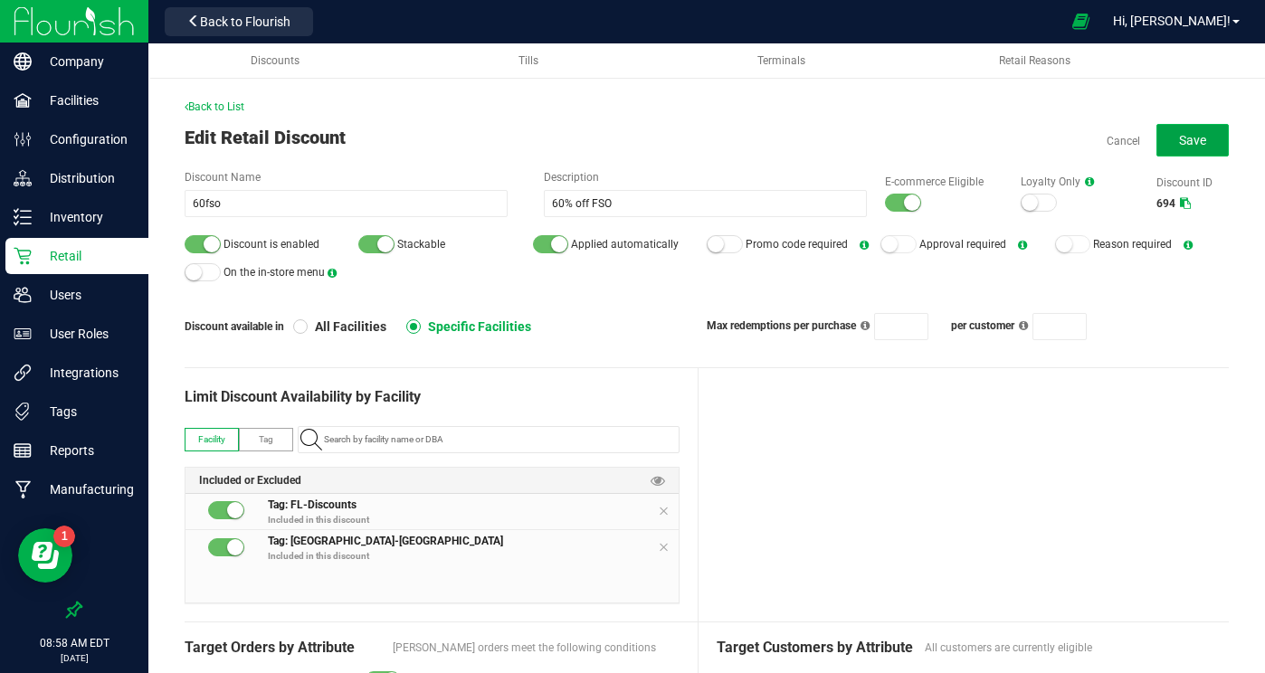
click at [1176, 138] on button "Save" at bounding box center [1192, 140] width 72 height 33
